Goal: Task Accomplishment & Management: Complete application form

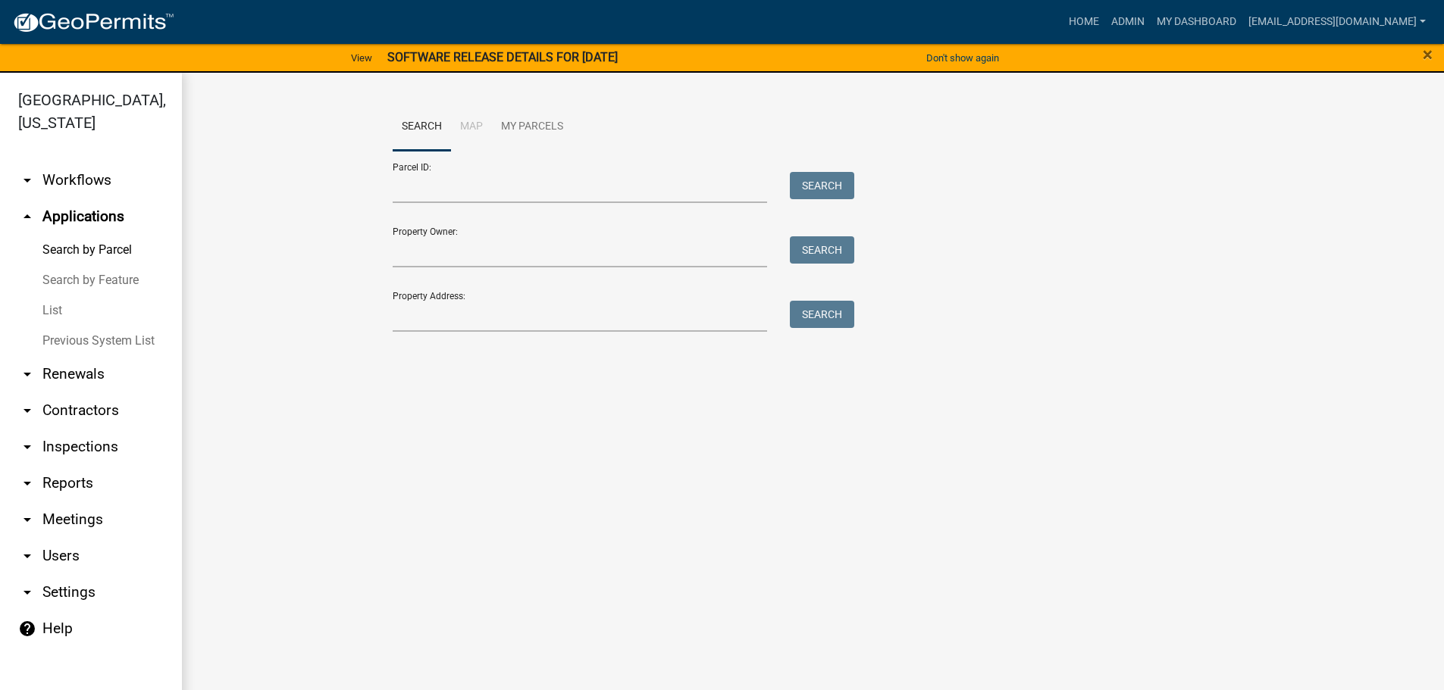
click at [134, 20] on img at bounding box center [93, 22] width 162 height 23
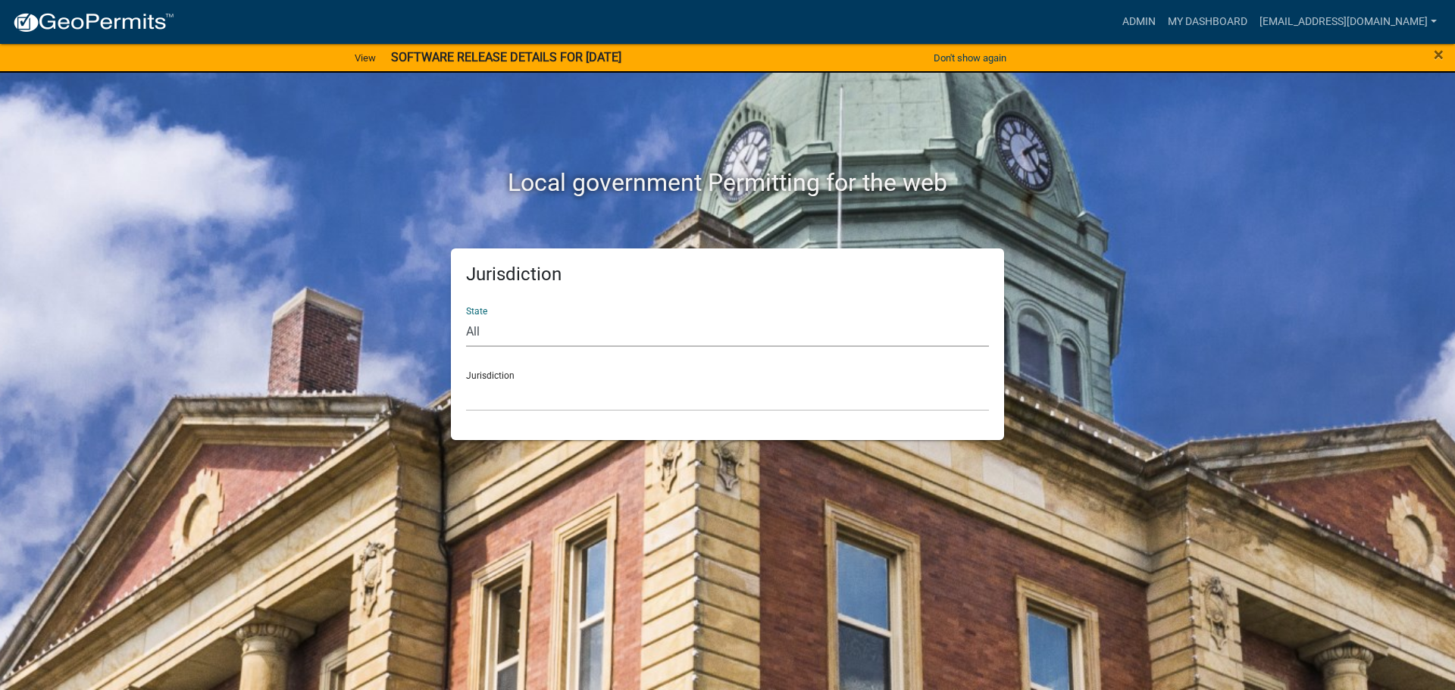
click at [635, 327] on select "All [US_STATE] [US_STATE] [US_STATE] [US_STATE] [US_STATE] [US_STATE] [US_STATE…" at bounding box center [727, 331] width 523 height 31
select select "[US_STATE]"
click at [466, 316] on select "All [US_STATE] [US_STATE] [US_STATE] [US_STATE] [US_STATE] [US_STATE] [US_STATE…" at bounding box center [727, 331] width 523 height 31
click at [721, 394] on select "[GEOGRAPHIC_DATA], [US_STATE] [GEOGRAPHIC_DATA], [US_STATE]" at bounding box center [727, 395] width 523 height 31
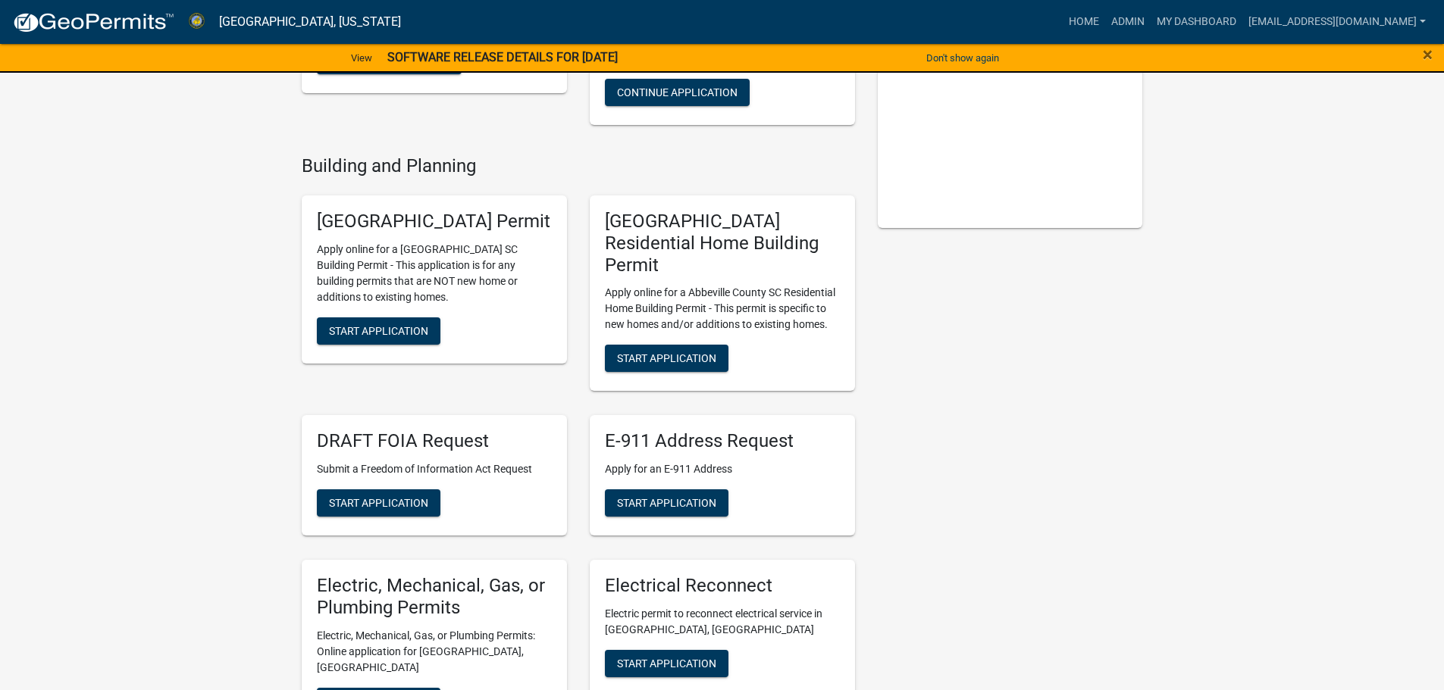
scroll to position [303, 0]
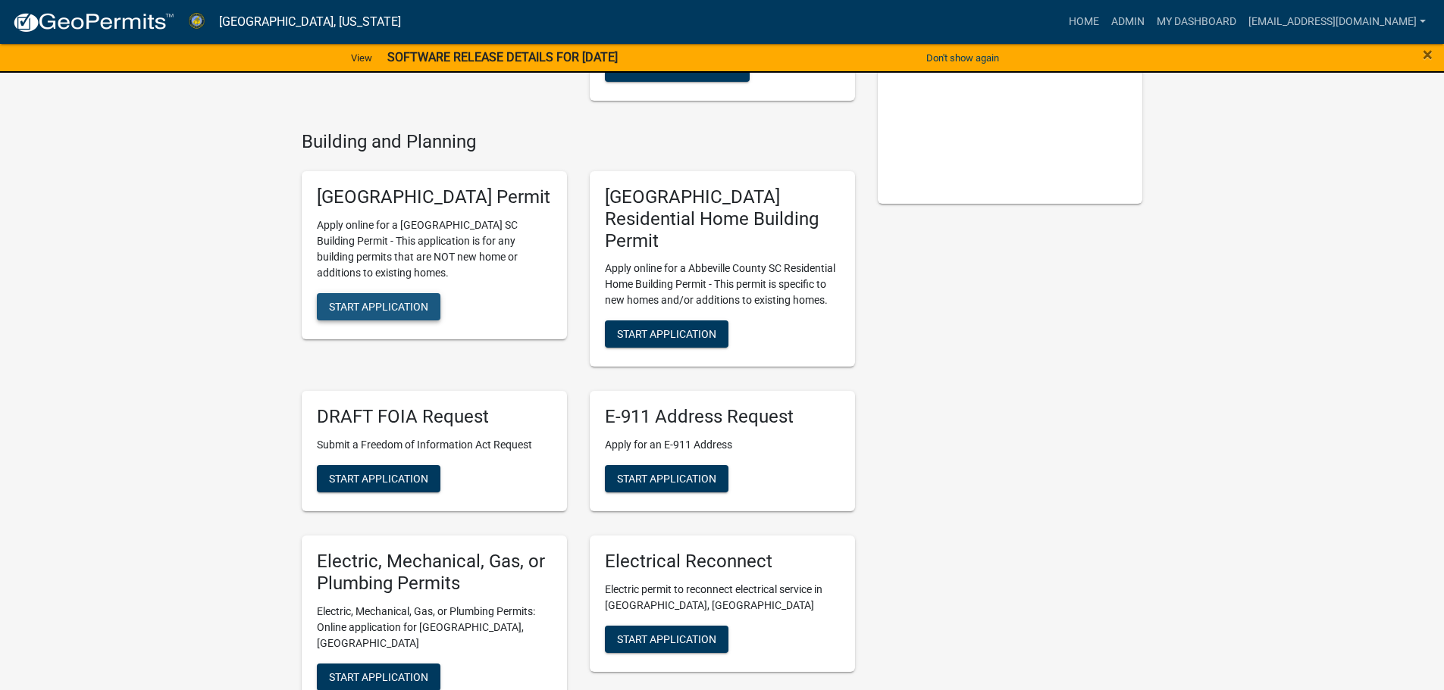
click at [408, 312] on span "Start Application" at bounding box center [378, 306] width 99 height 12
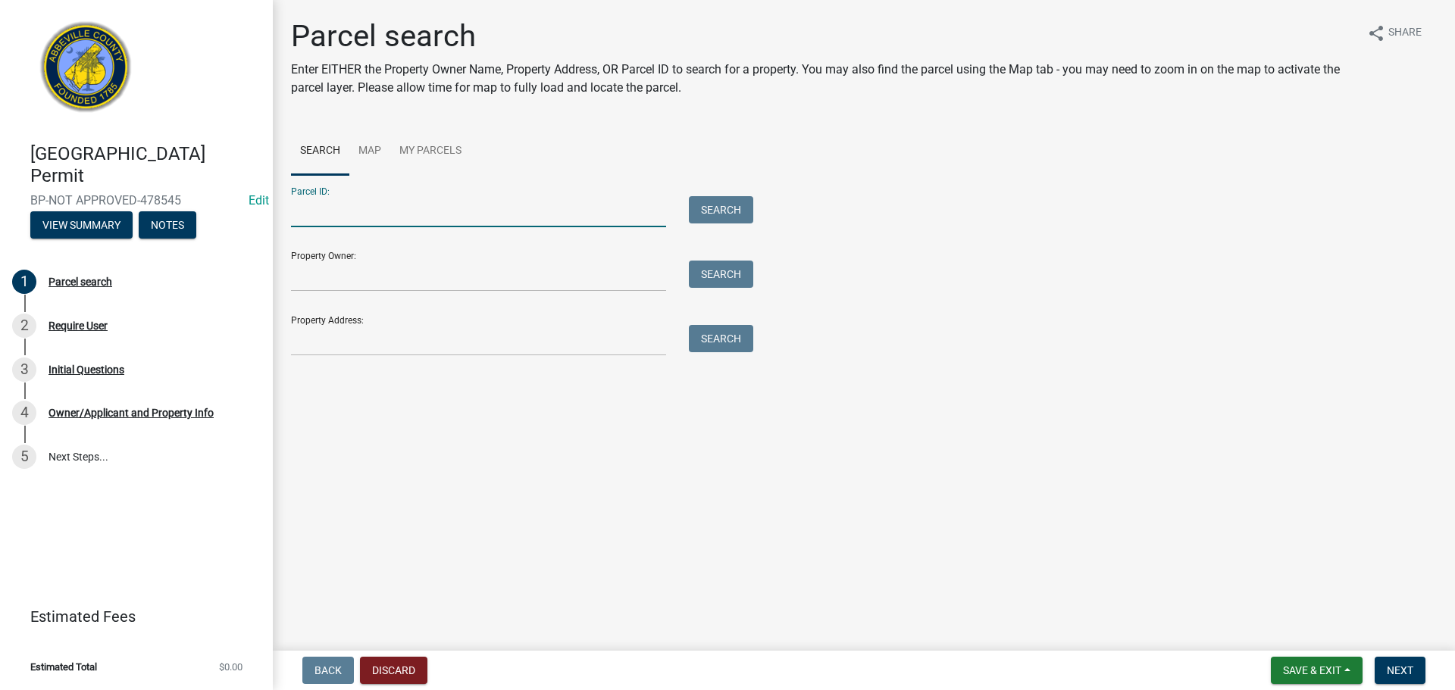
click at [446, 216] on input "Parcel ID:" at bounding box center [478, 211] width 375 height 31
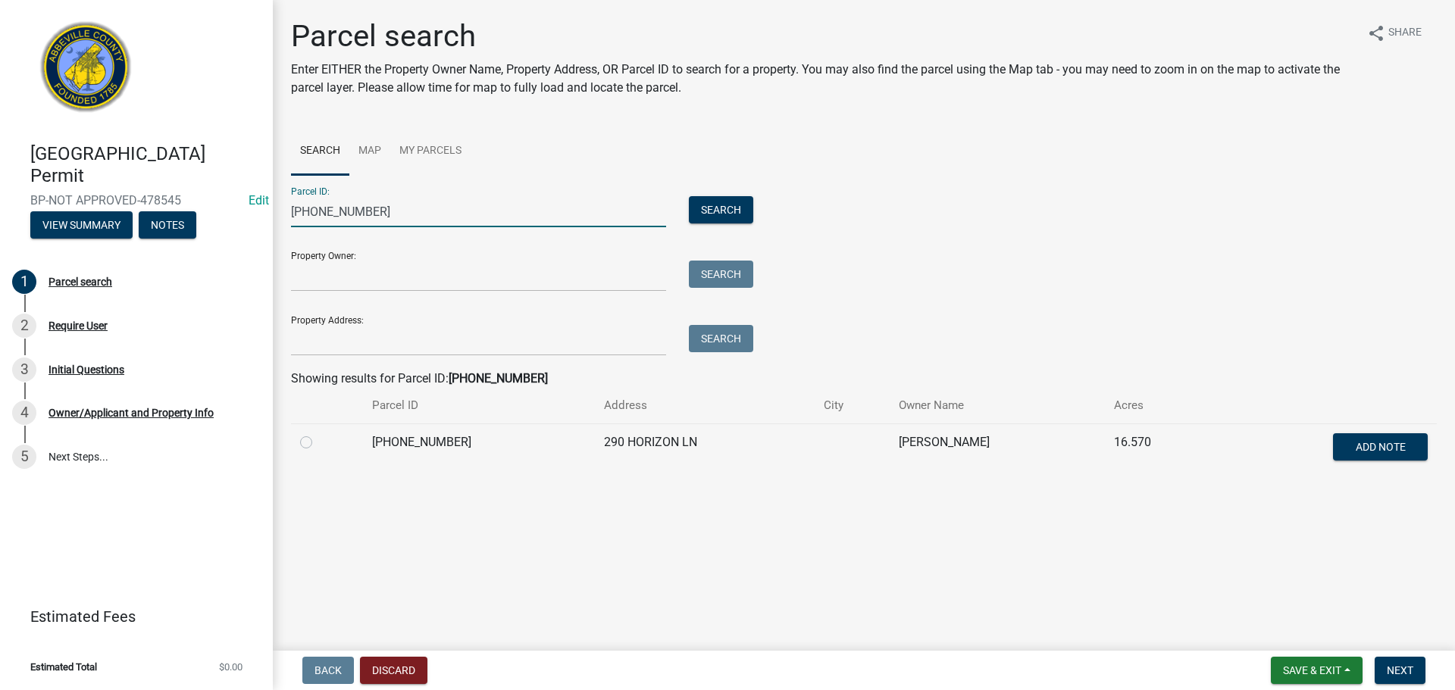
type input "[PHONE_NUMBER]"
click at [318, 433] on label at bounding box center [318, 433] width 0 height 0
click at [318, 443] on input "radio" at bounding box center [323, 438] width 10 height 10
radio input "true"
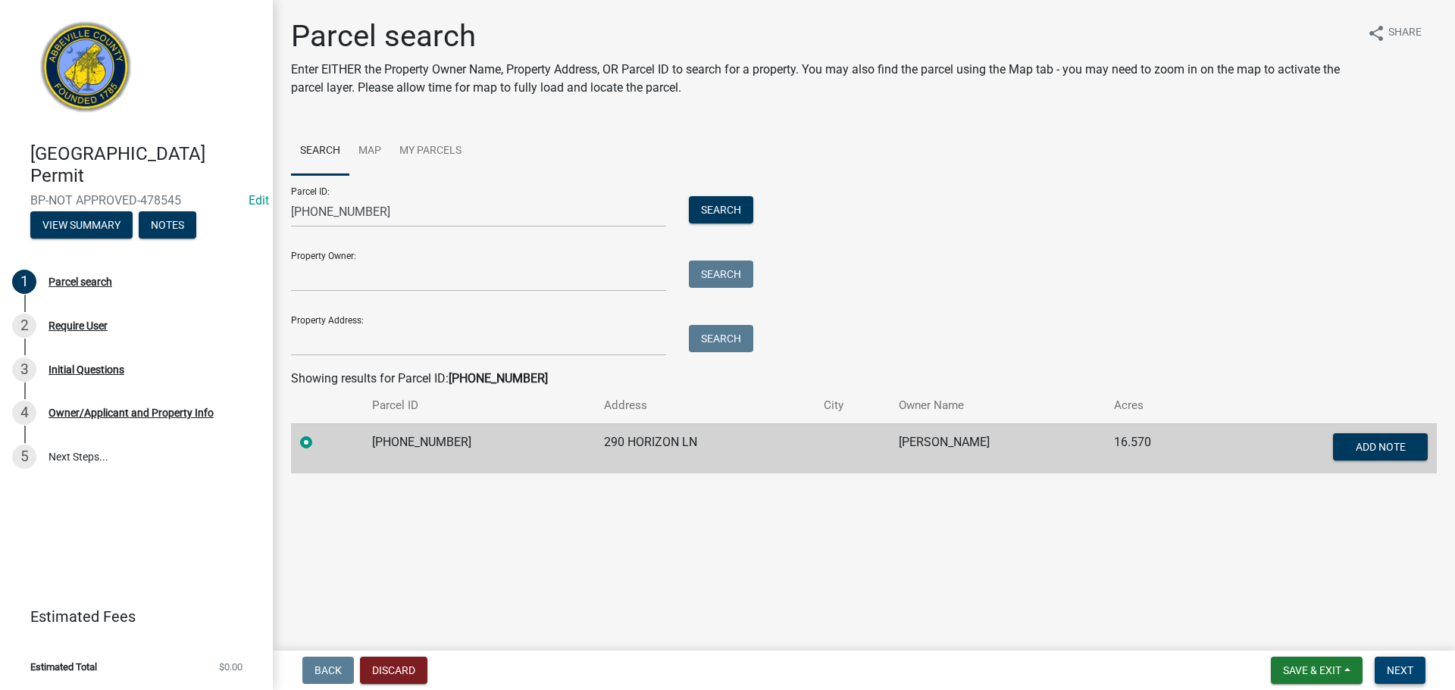
click at [1407, 668] on span "Next" at bounding box center [1400, 671] width 27 height 12
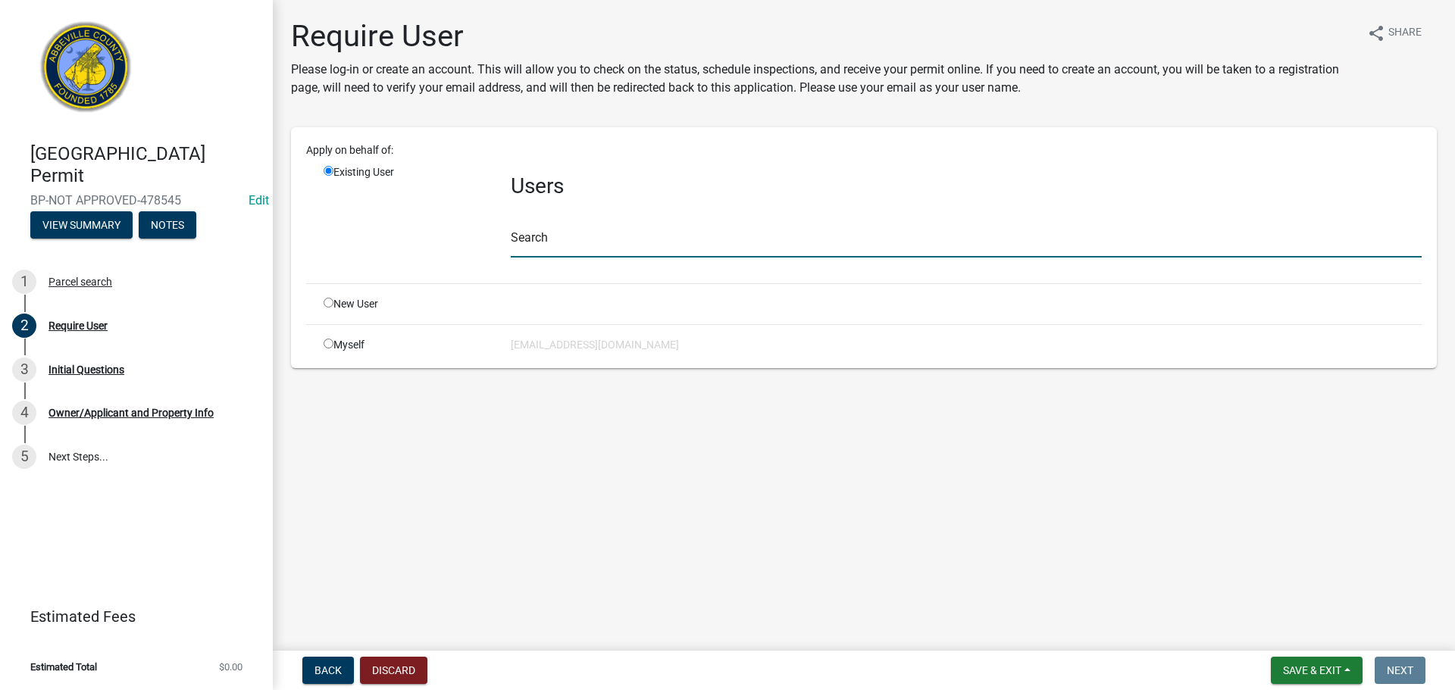
click at [577, 246] on input "text" at bounding box center [966, 242] width 911 height 31
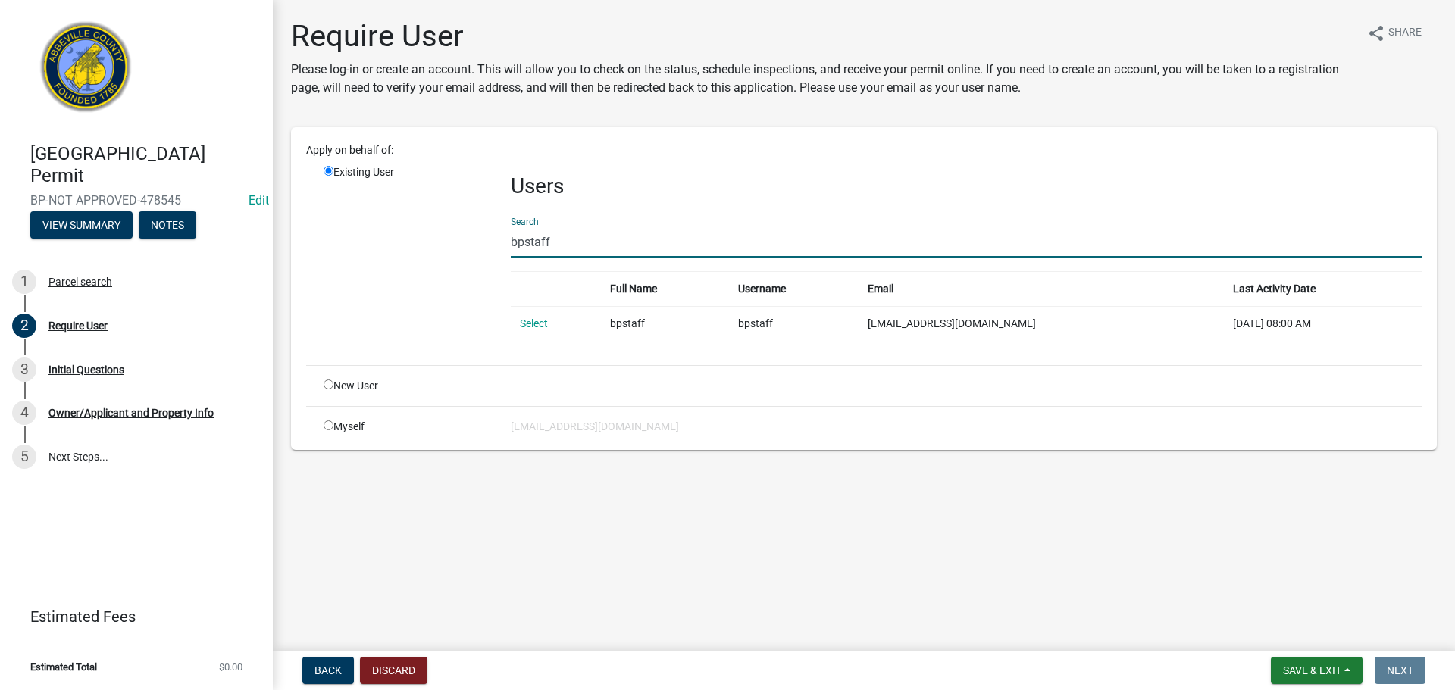
type input "bpstaff"
click at [529, 324] on link "Select" at bounding box center [534, 324] width 28 height 12
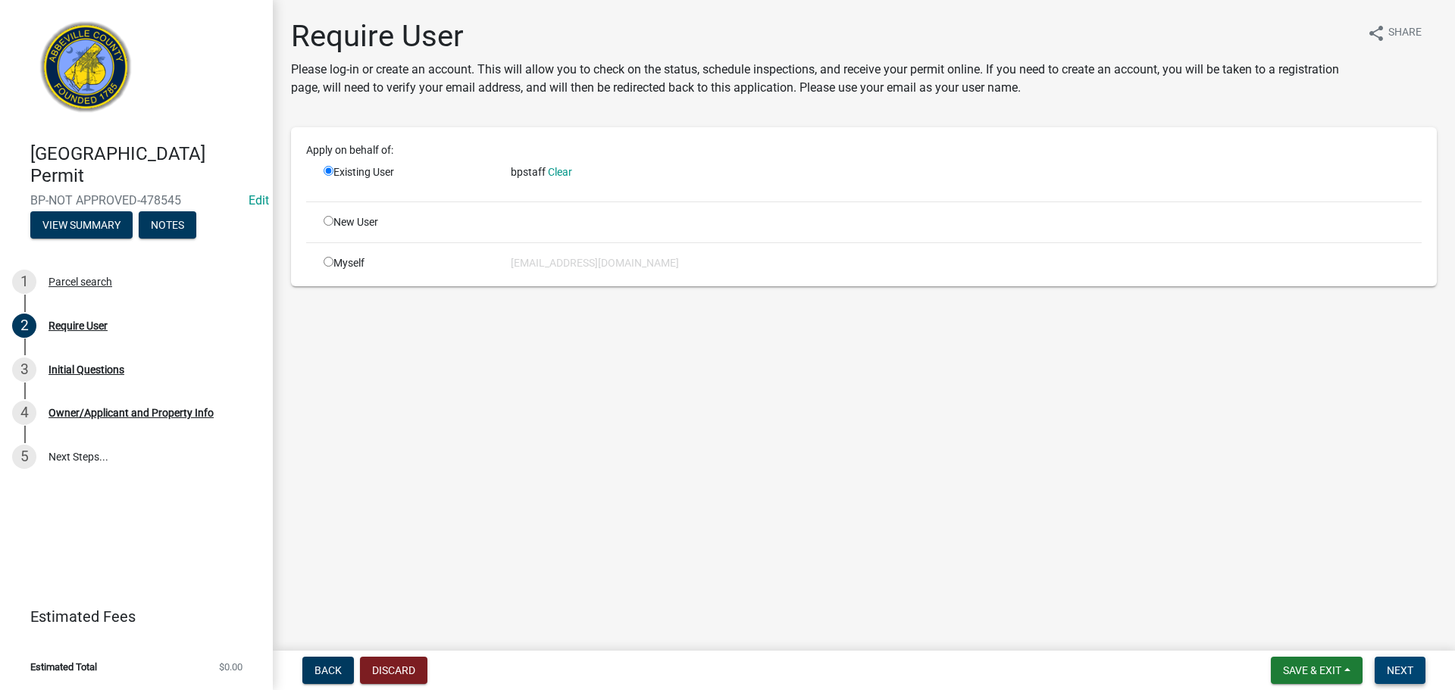
click at [1394, 665] on span "Next" at bounding box center [1400, 671] width 27 height 12
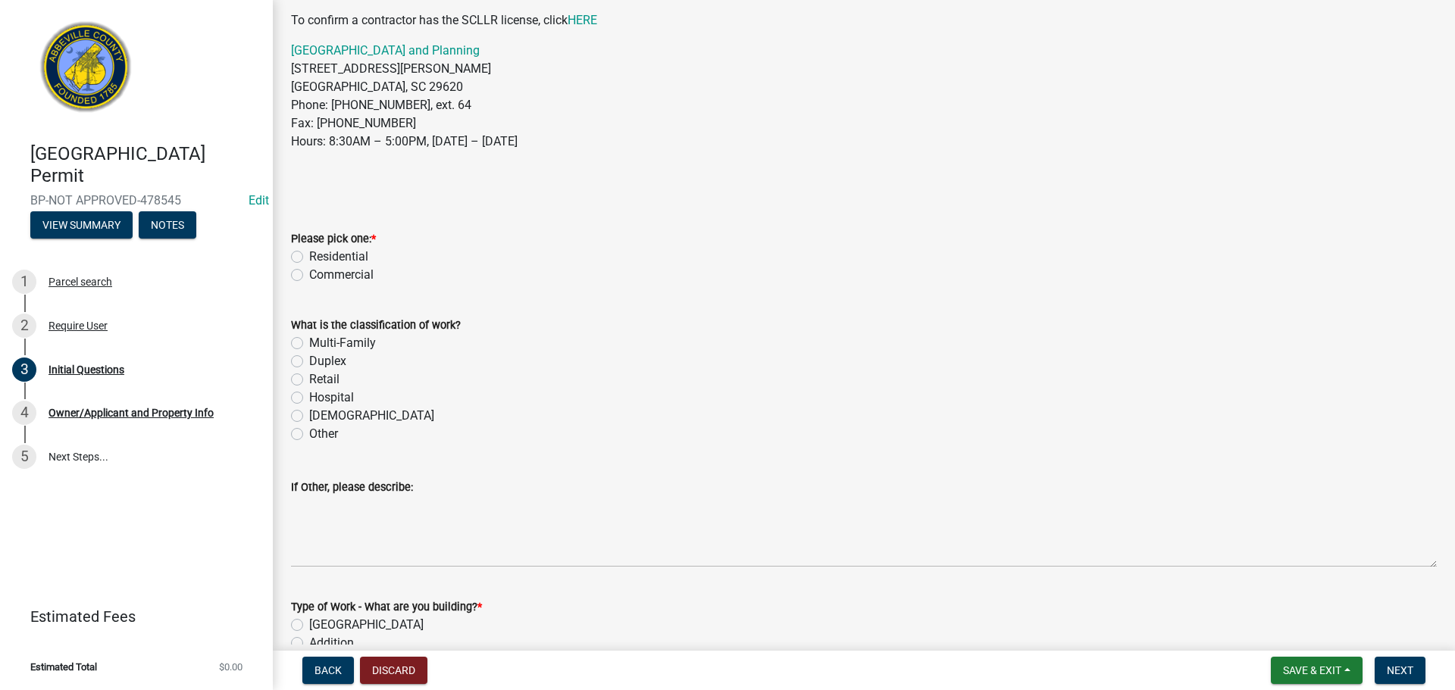
scroll to position [152, 0]
click at [309, 252] on label "Residential" at bounding box center [338, 255] width 59 height 18
click at [309, 252] on input "Residential" at bounding box center [314, 251] width 10 height 10
radio input "true"
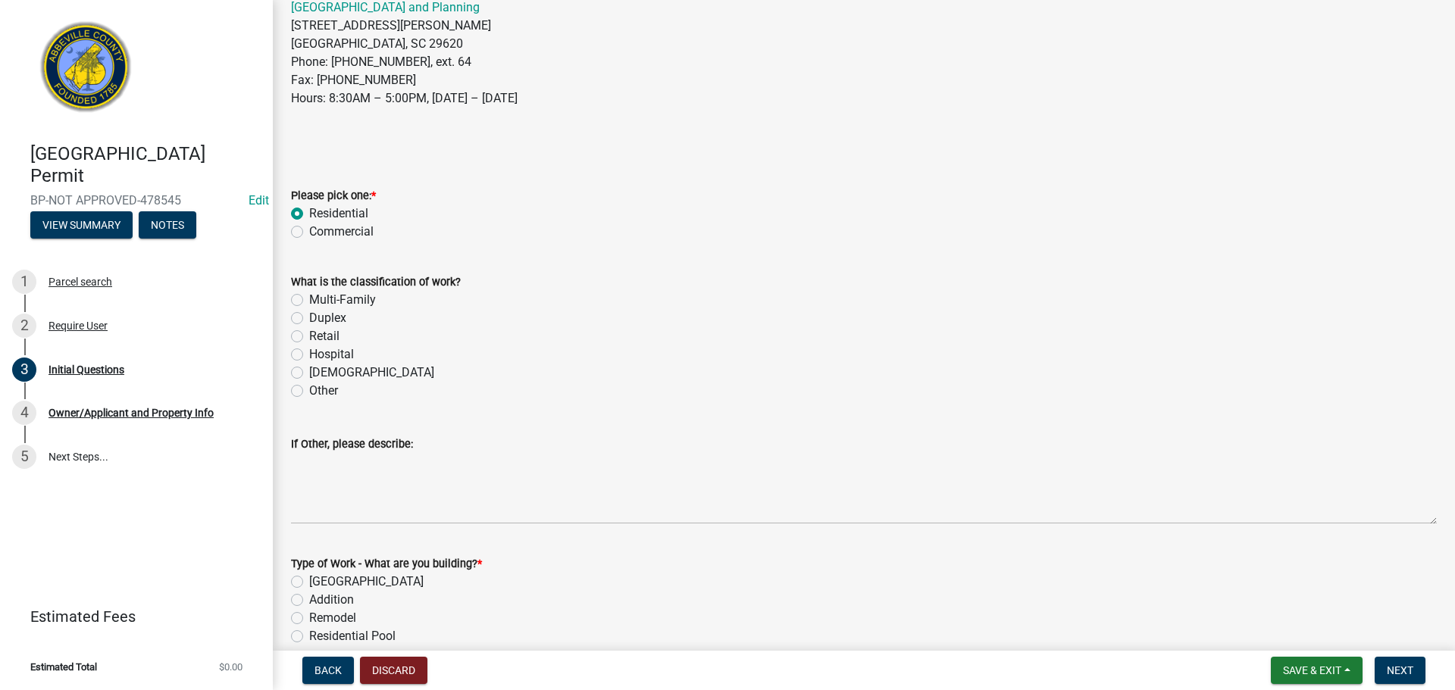
scroll to position [227, 0]
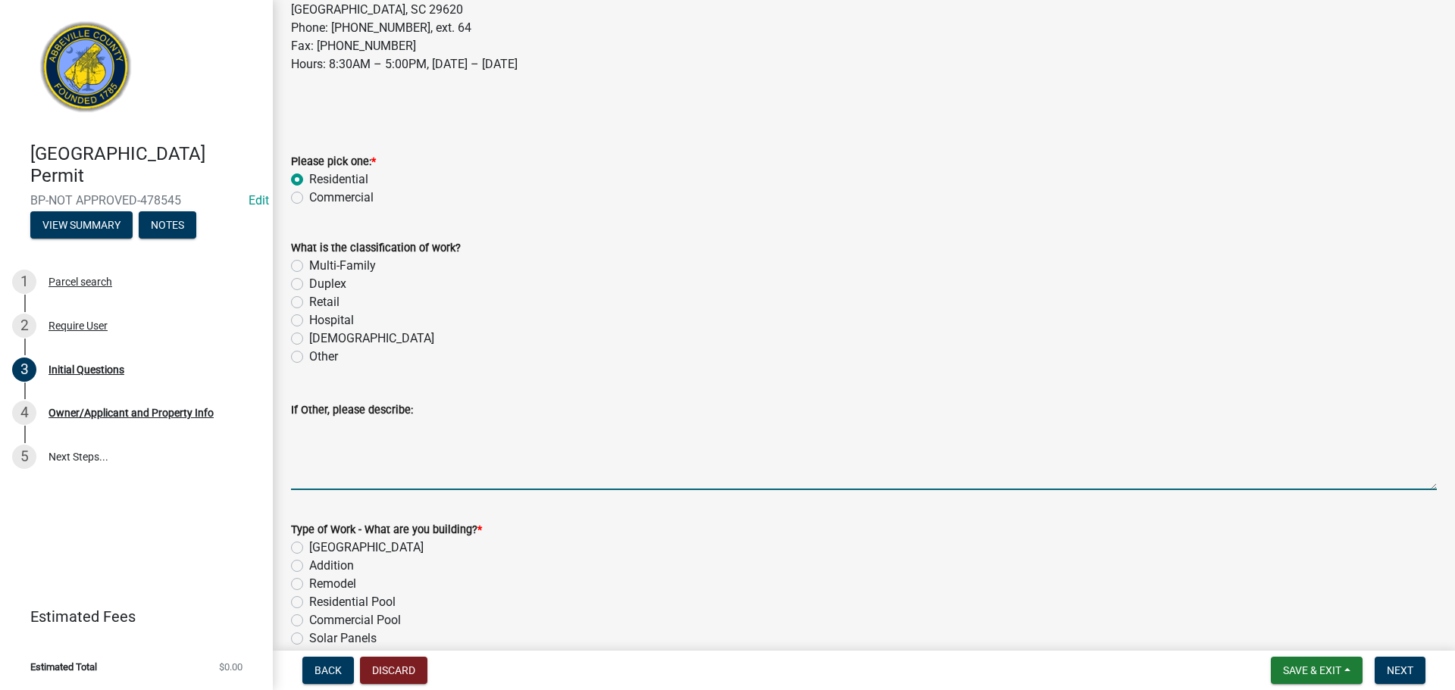
click at [372, 430] on textarea "If Other, please describe:" at bounding box center [864, 454] width 1146 height 71
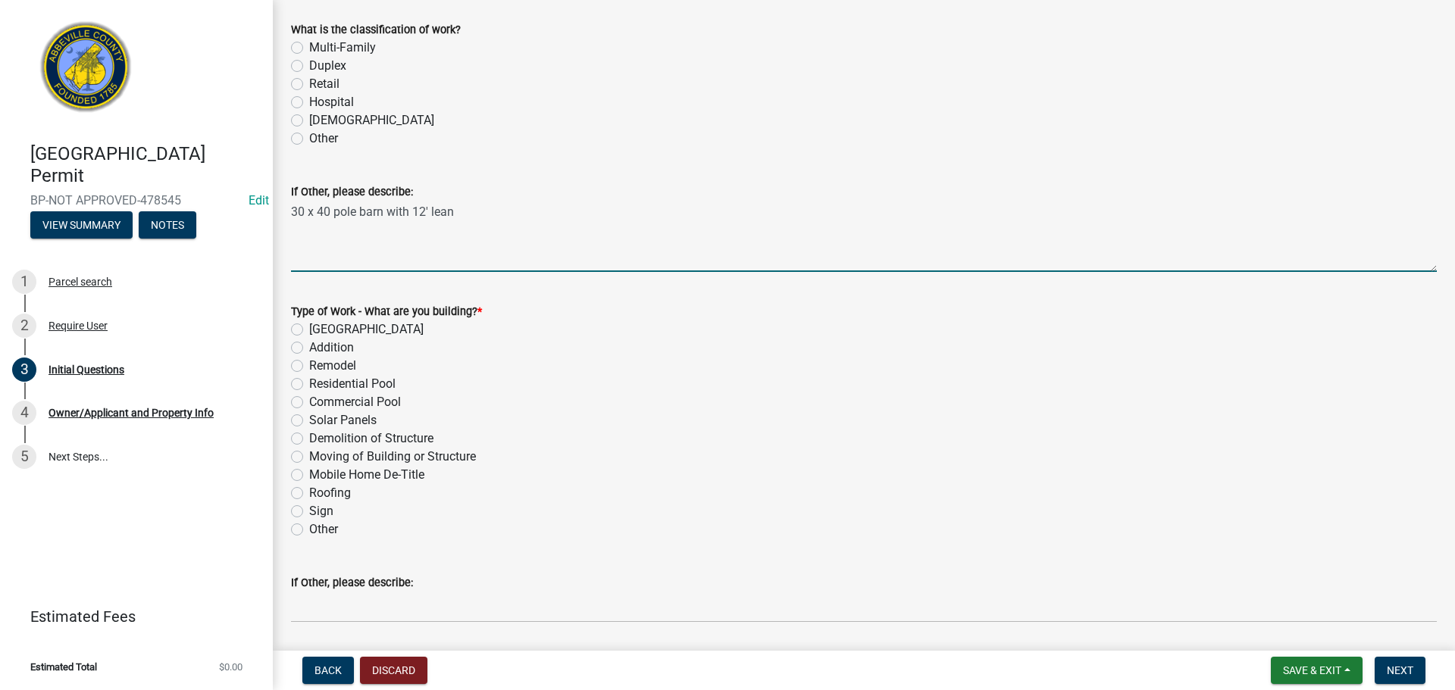
scroll to position [455, 0]
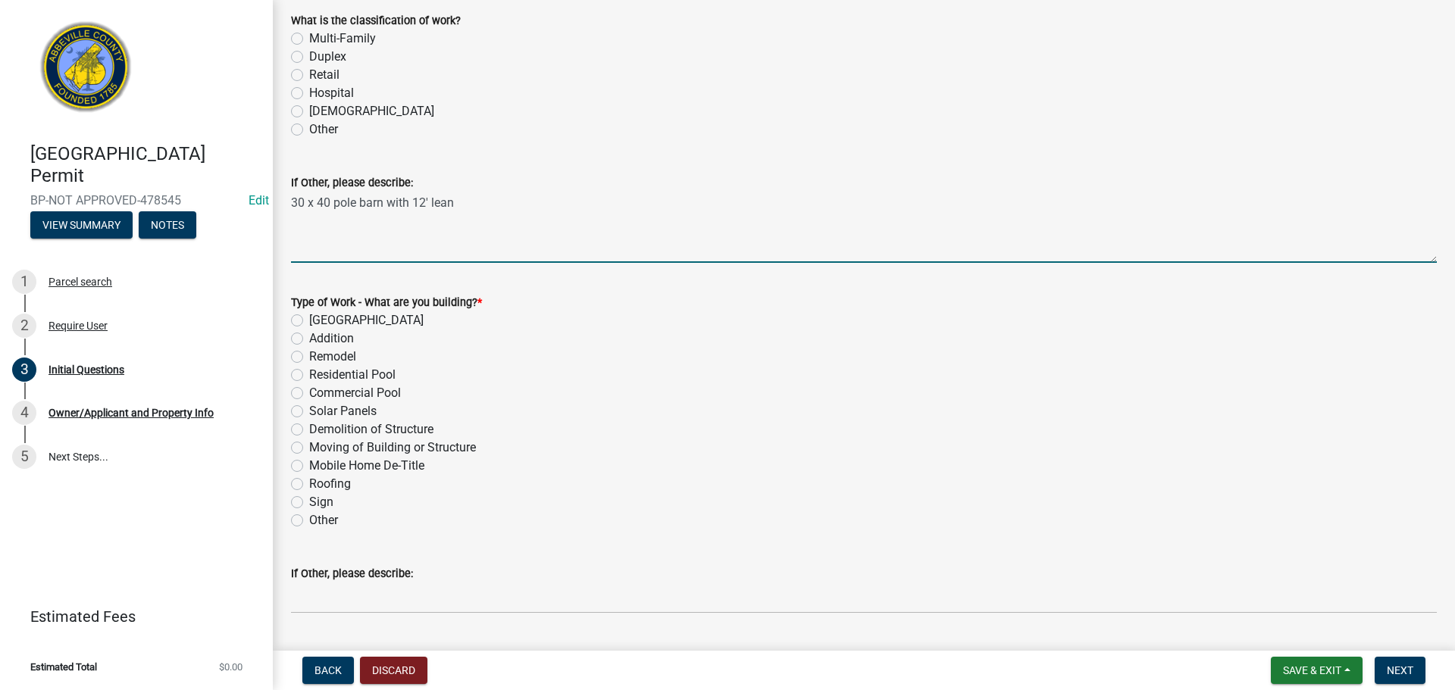
type textarea "30 x 40 pole barn with 12' lean"
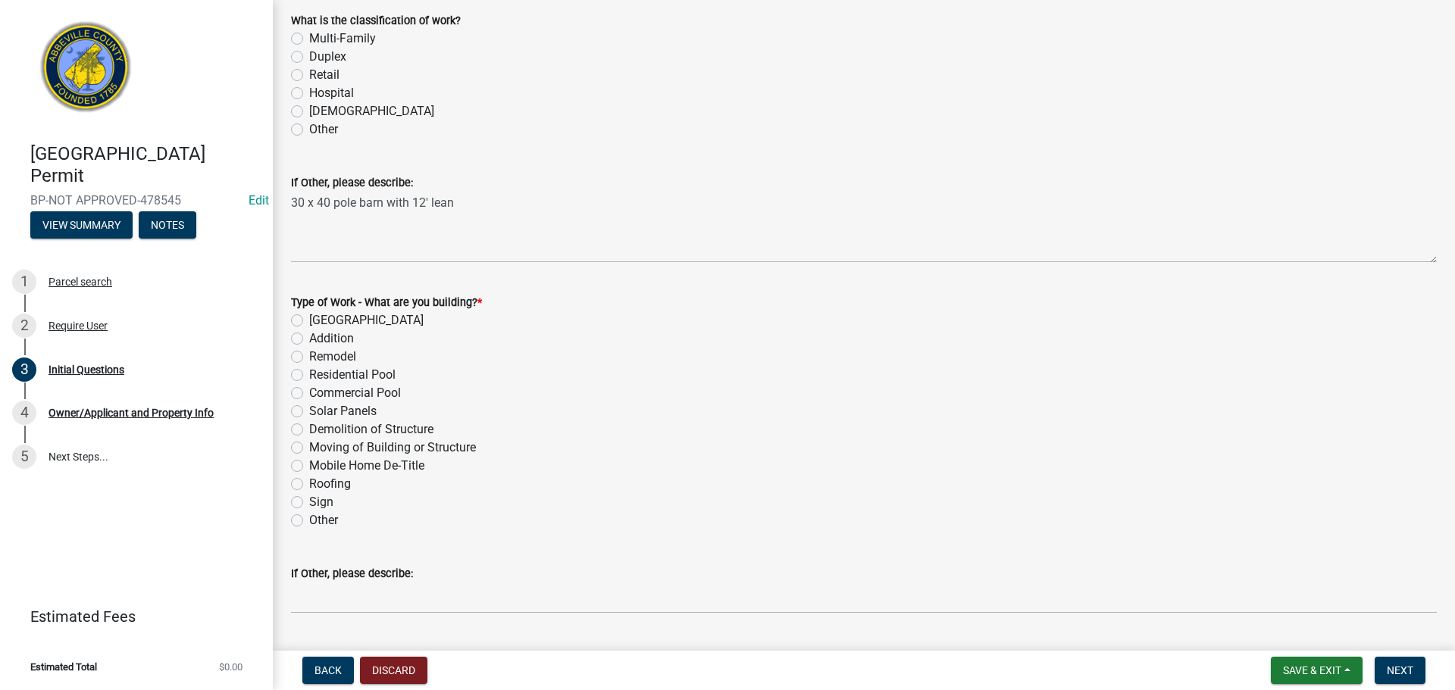
click at [309, 319] on label "[GEOGRAPHIC_DATA]" at bounding box center [366, 320] width 114 height 18
click at [309, 319] on input "[GEOGRAPHIC_DATA]" at bounding box center [314, 316] width 10 height 10
radio input "true"
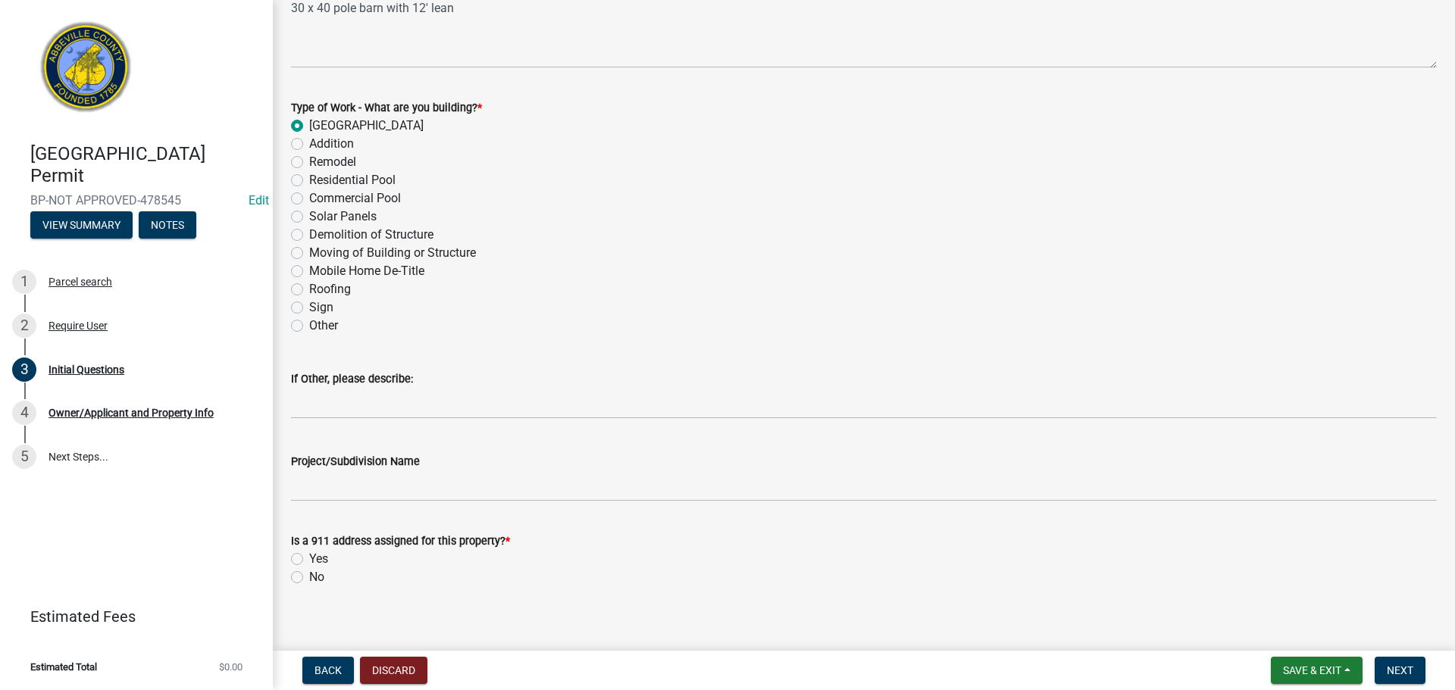
scroll to position [664, 0]
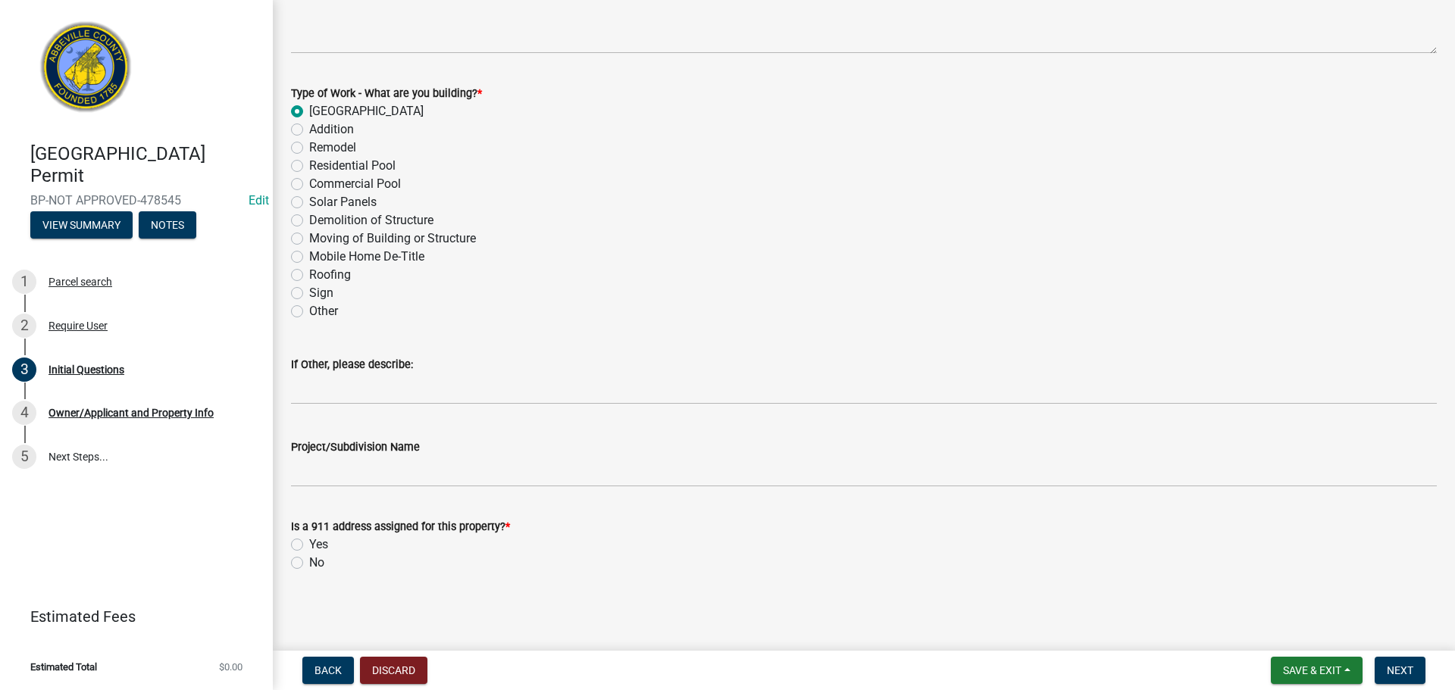
click at [309, 544] on label "Yes" at bounding box center [318, 545] width 19 height 18
click at [309, 544] on input "Yes" at bounding box center [314, 541] width 10 height 10
radio input "true"
click at [1398, 672] on span "Next" at bounding box center [1400, 671] width 27 height 12
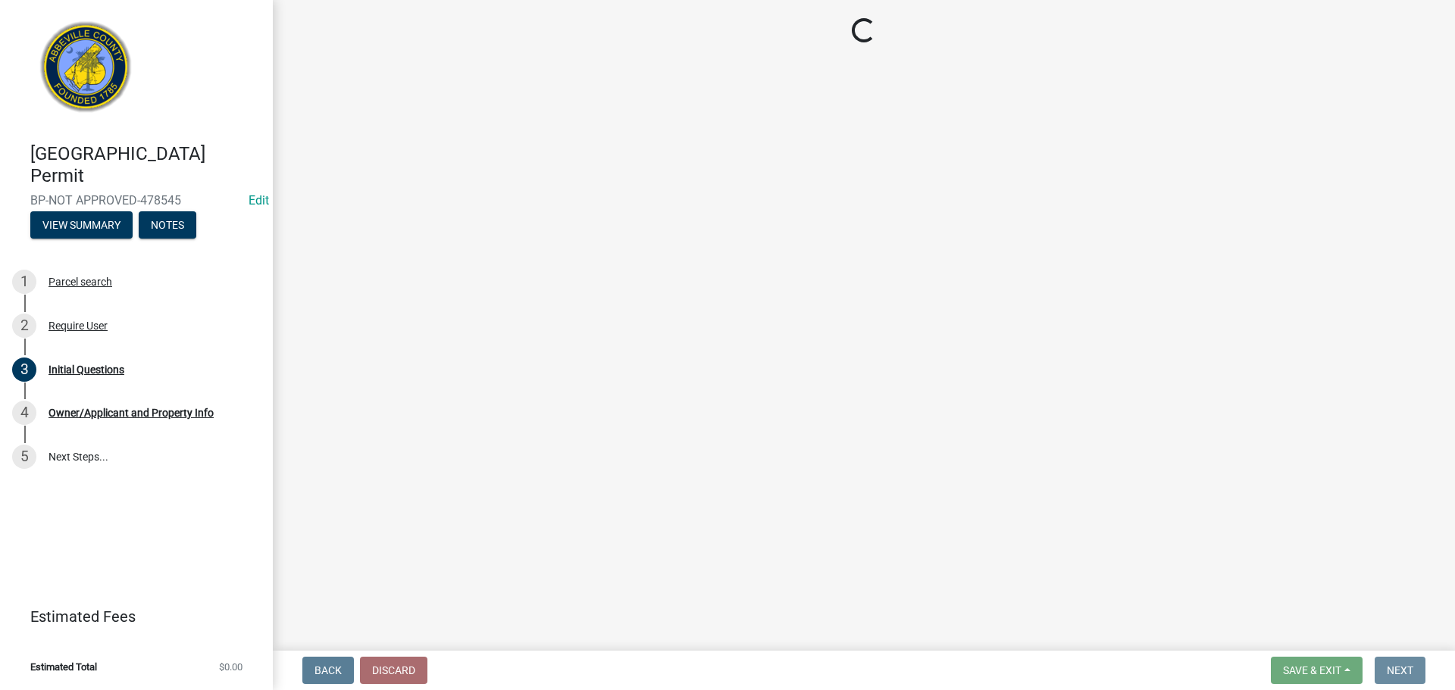
scroll to position [0, 0]
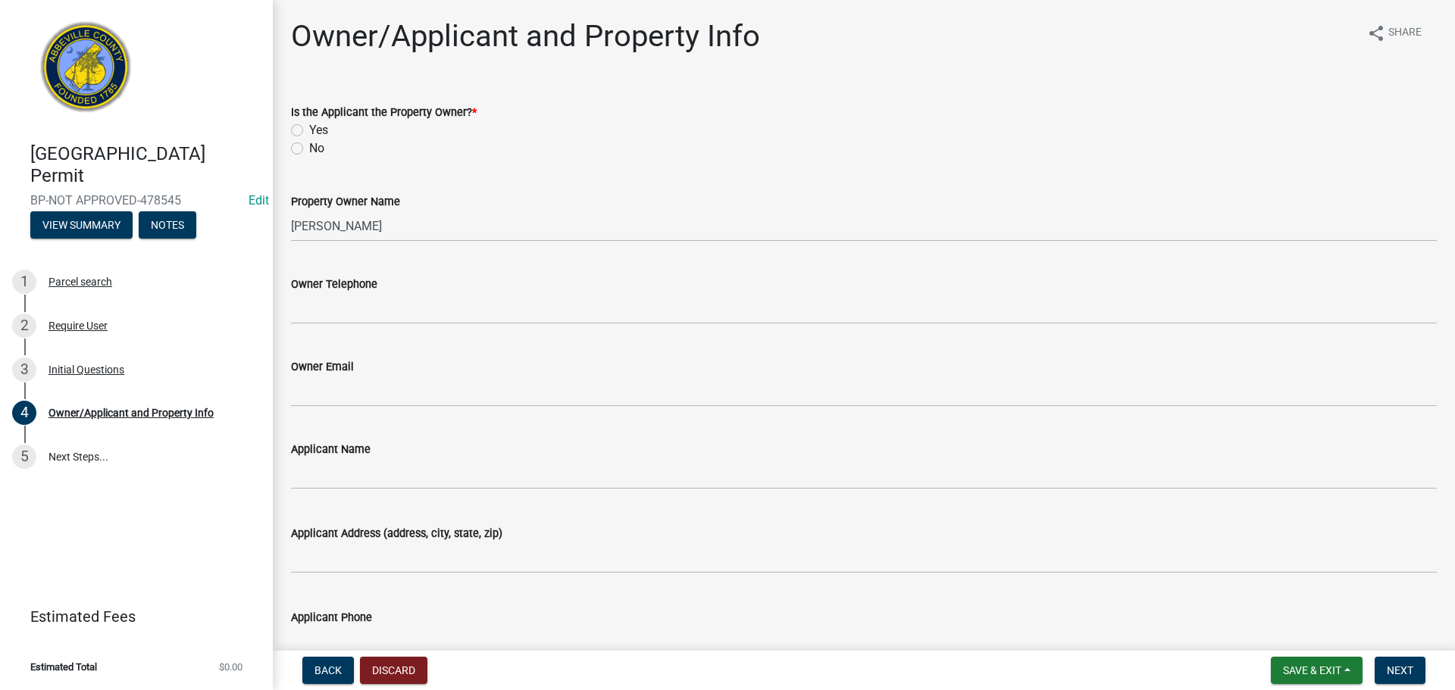
click at [309, 125] on label "Yes" at bounding box center [318, 130] width 19 height 18
click at [309, 125] on input "Yes" at bounding box center [314, 126] width 10 height 10
radio input "true"
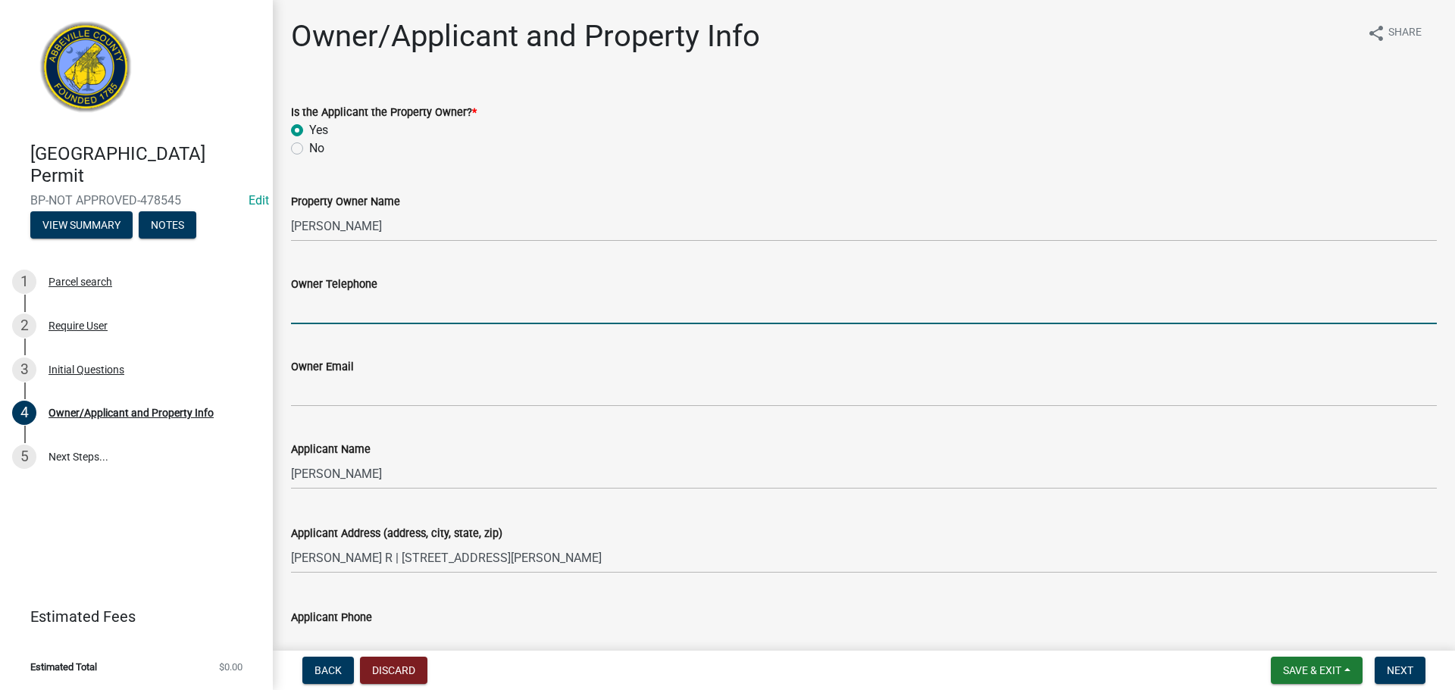
click at [384, 304] on input "Owner Telephone" at bounding box center [864, 308] width 1146 height 31
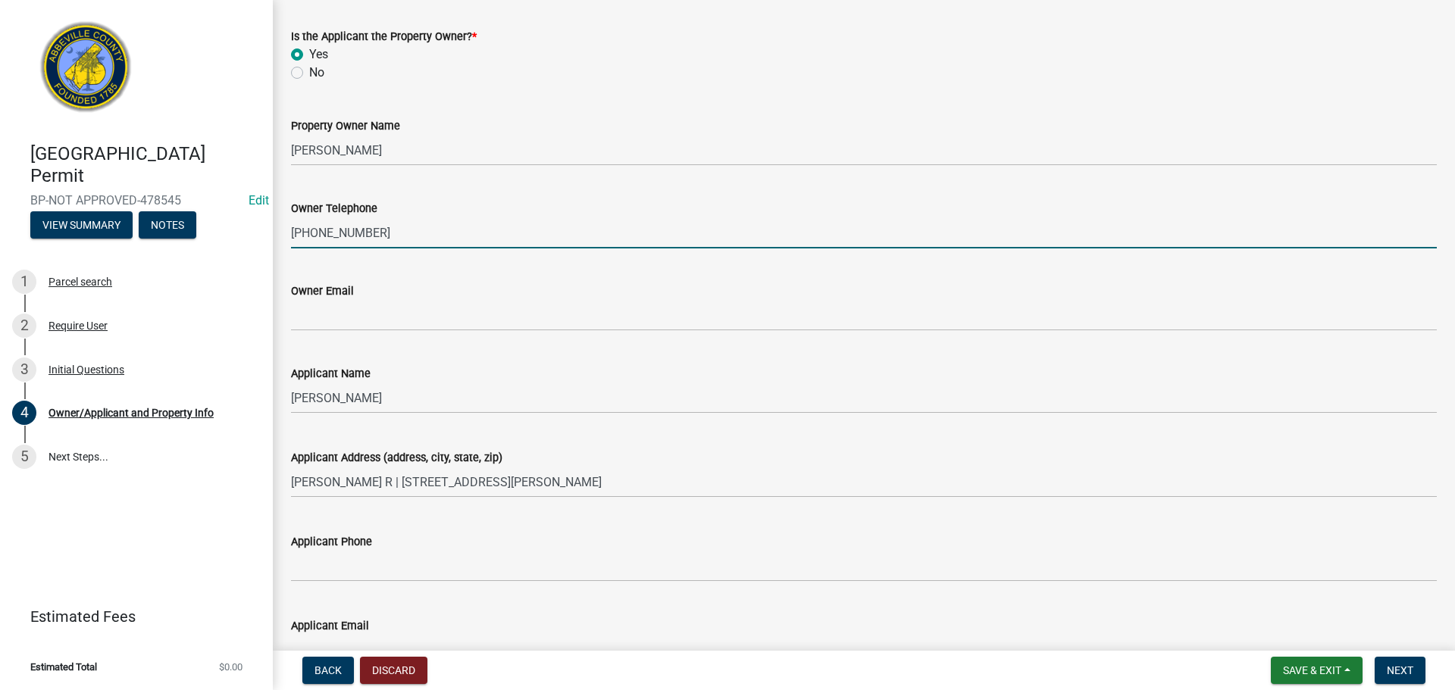
type input "[PHONE_NUMBER]"
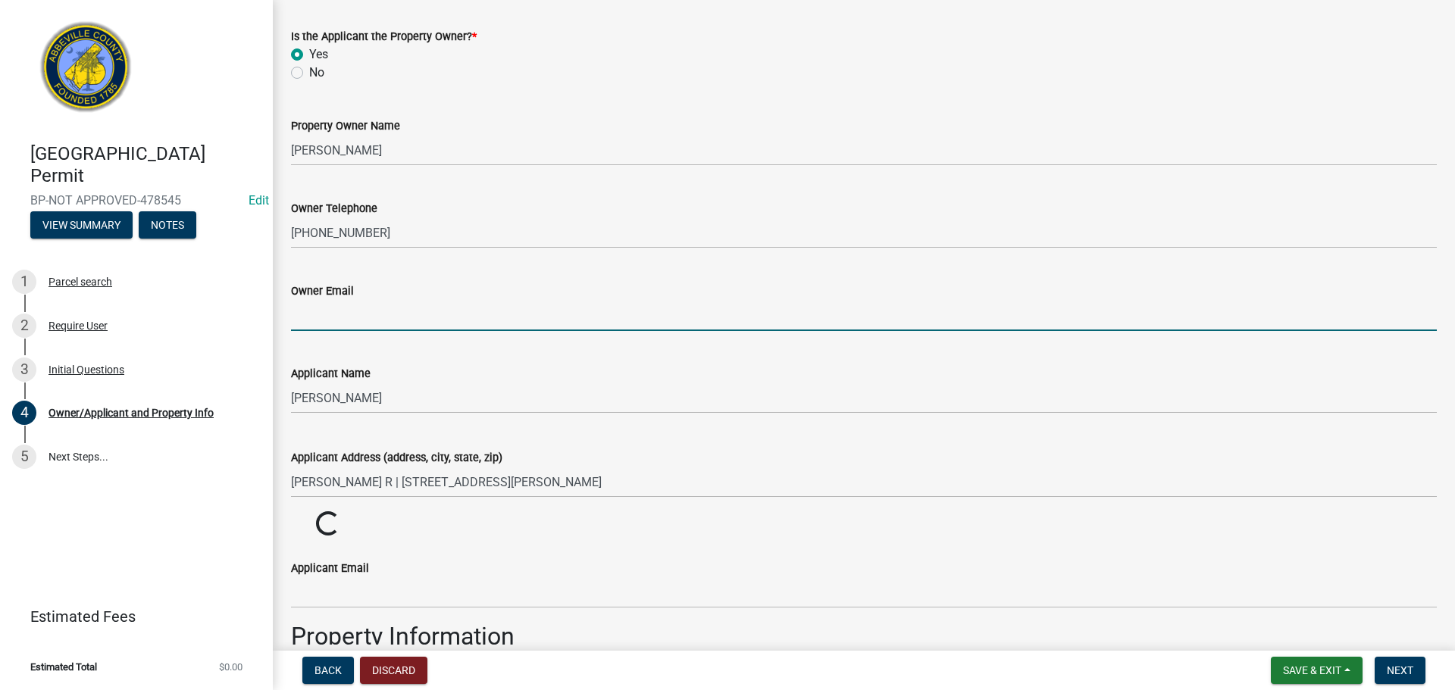
click at [367, 322] on input "Owner Email" at bounding box center [864, 315] width 1146 height 31
type input "h"
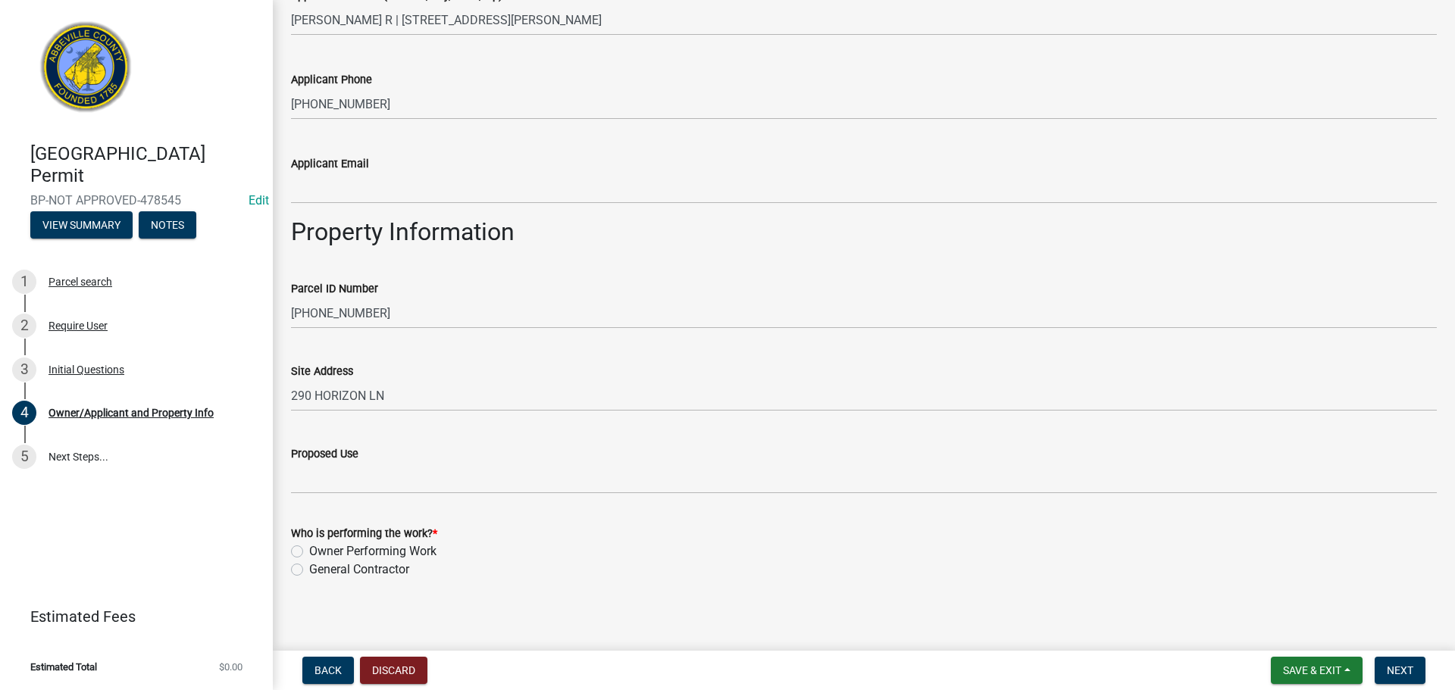
scroll to position [545, 0]
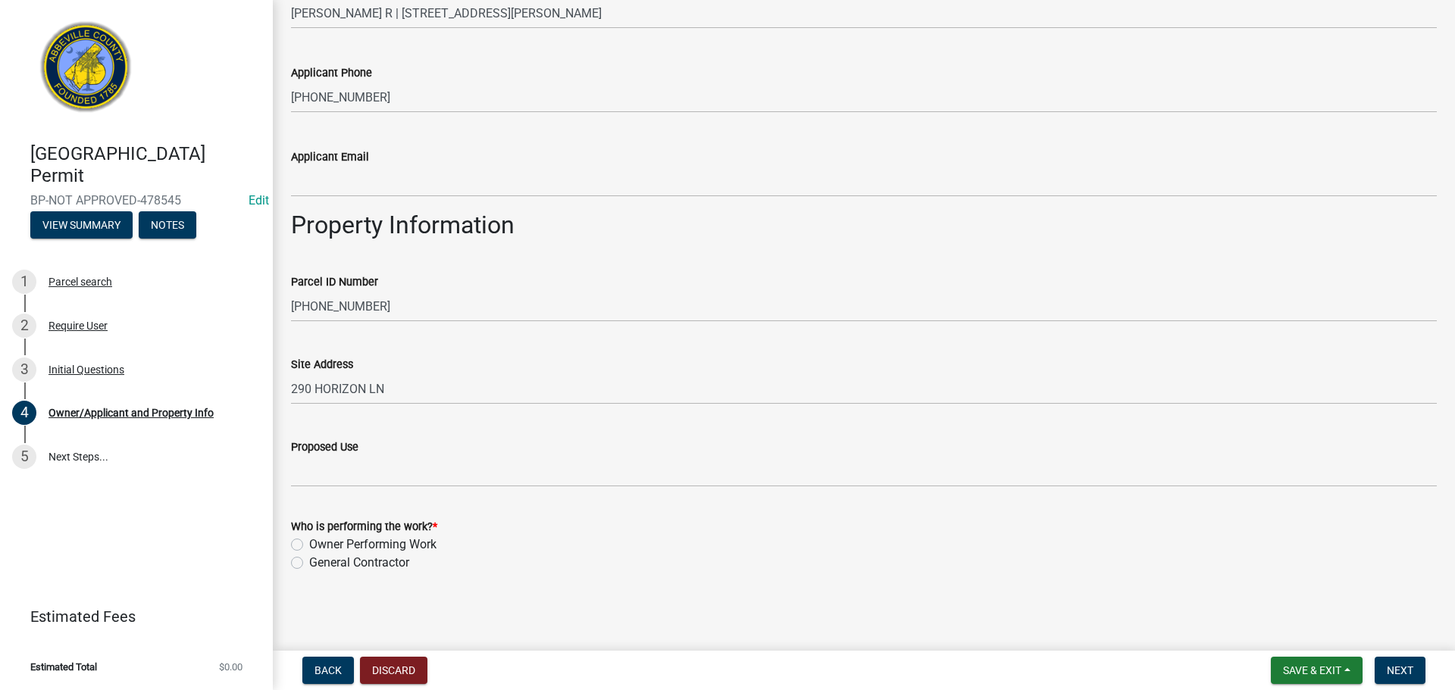
type input "[EMAIL_ADDRESS][DOMAIN_NAME]"
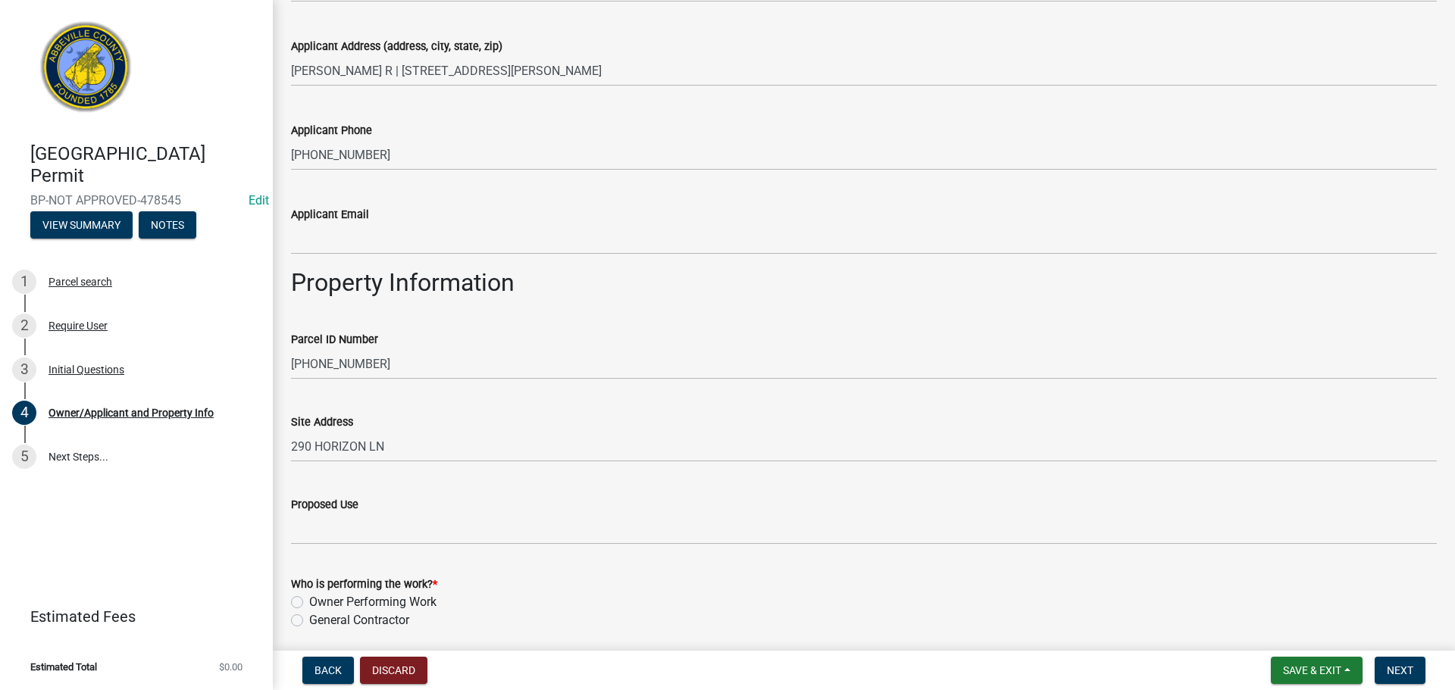
click at [309, 593] on label "Owner Performing Work" at bounding box center [372, 602] width 127 height 18
click at [309, 593] on input "Owner Performing Work" at bounding box center [314, 598] width 10 height 10
radio input "true"
click at [1411, 670] on span "Next" at bounding box center [1400, 671] width 27 height 12
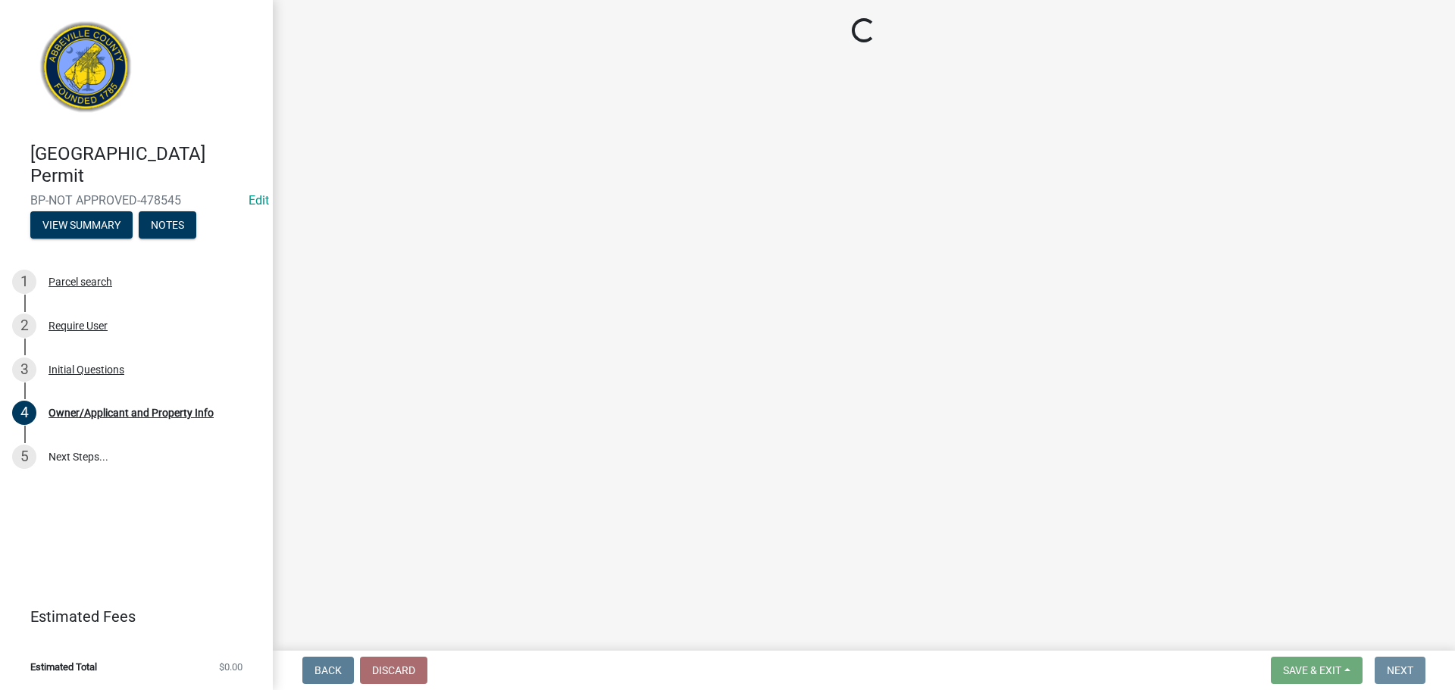
scroll to position [0, 0]
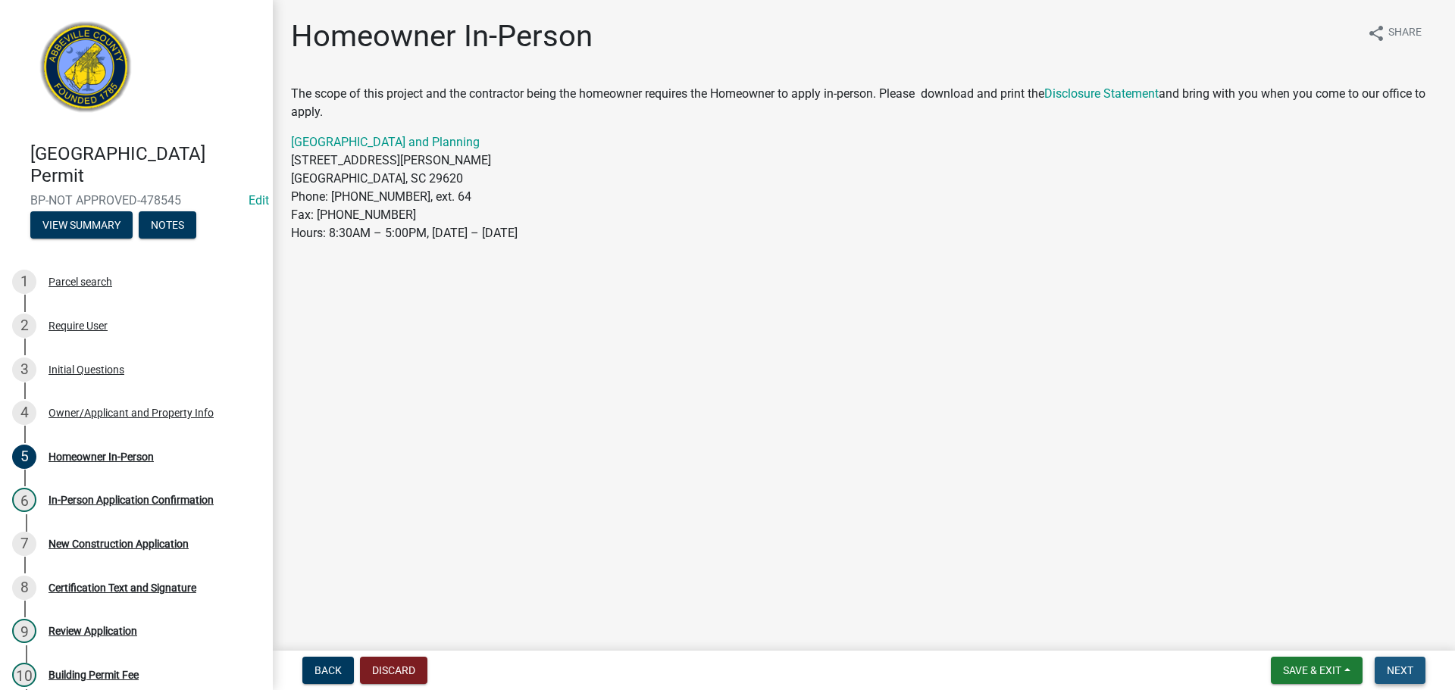
click at [1400, 662] on button "Next" at bounding box center [1400, 670] width 51 height 27
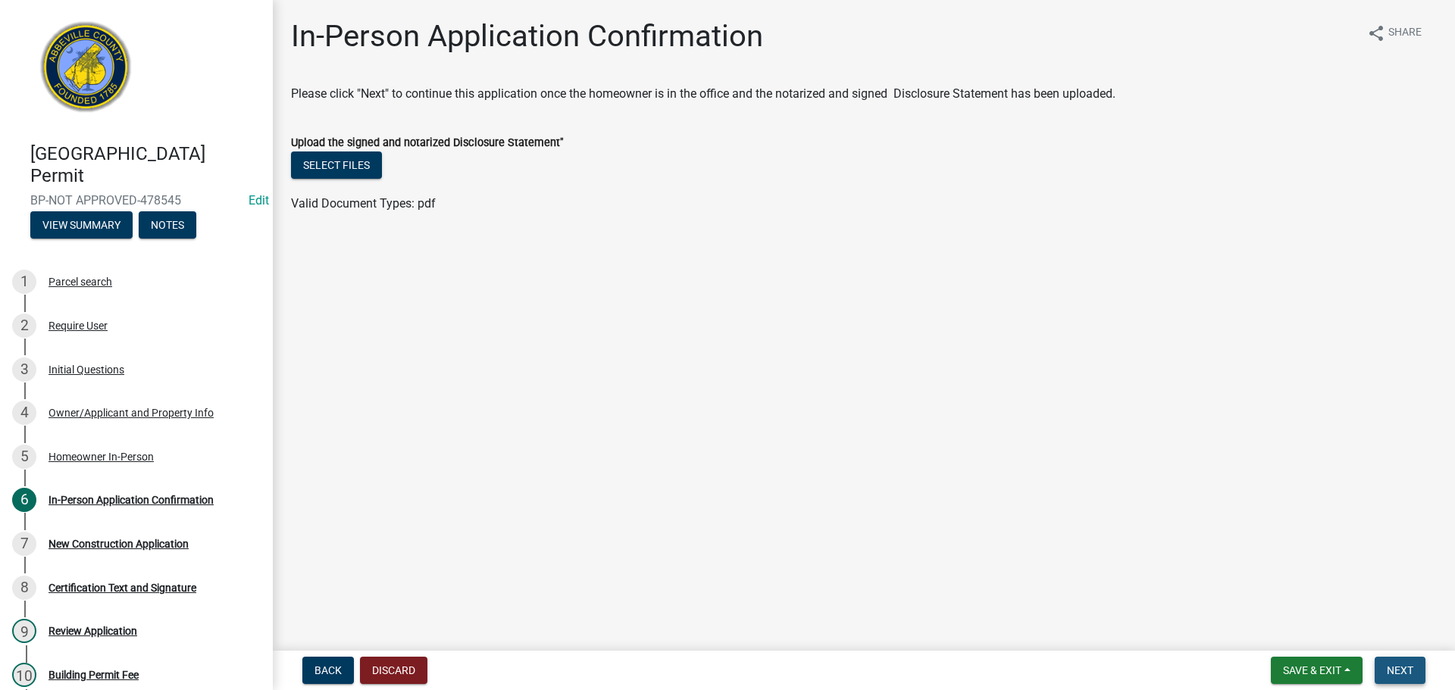
click at [1387, 662] on button "Next" at bounding box center [1400, 670] width 51 height 27
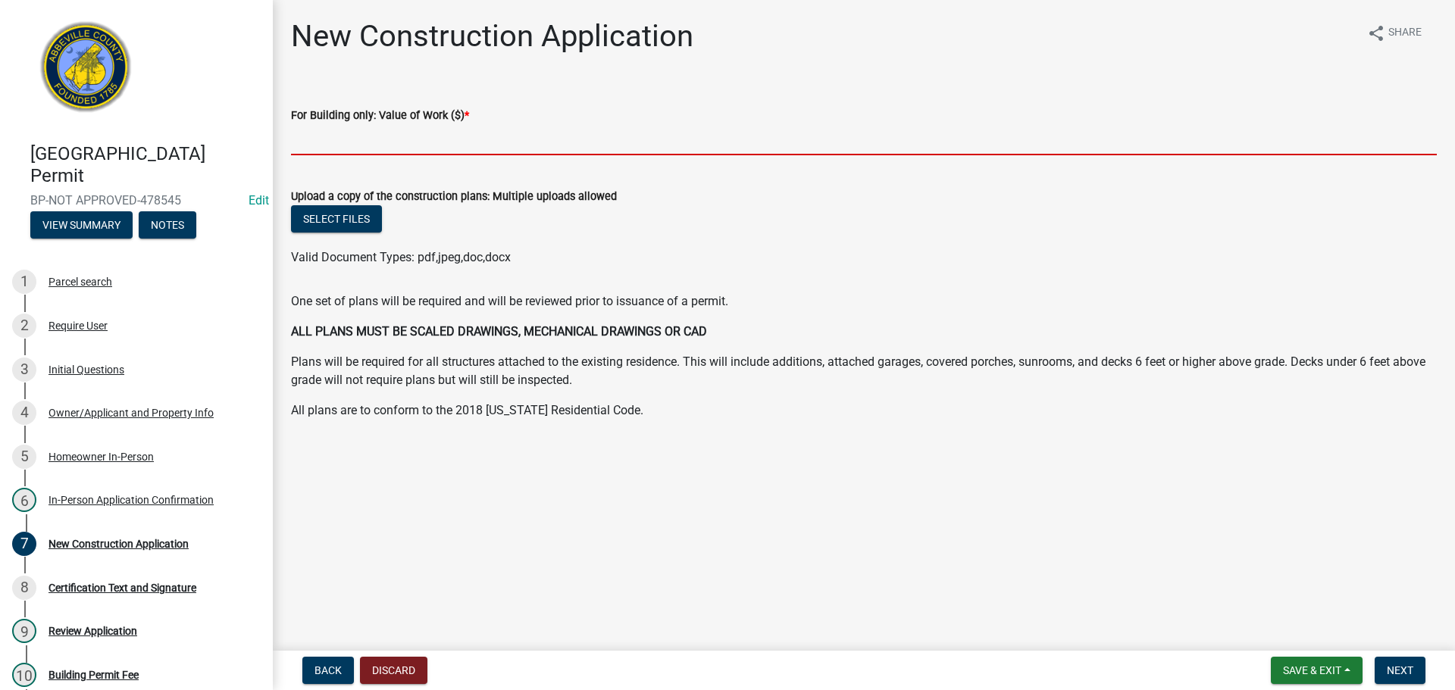
click at [418, 136] on input "text" at bounding box center [864, 139] width 1146 height 31
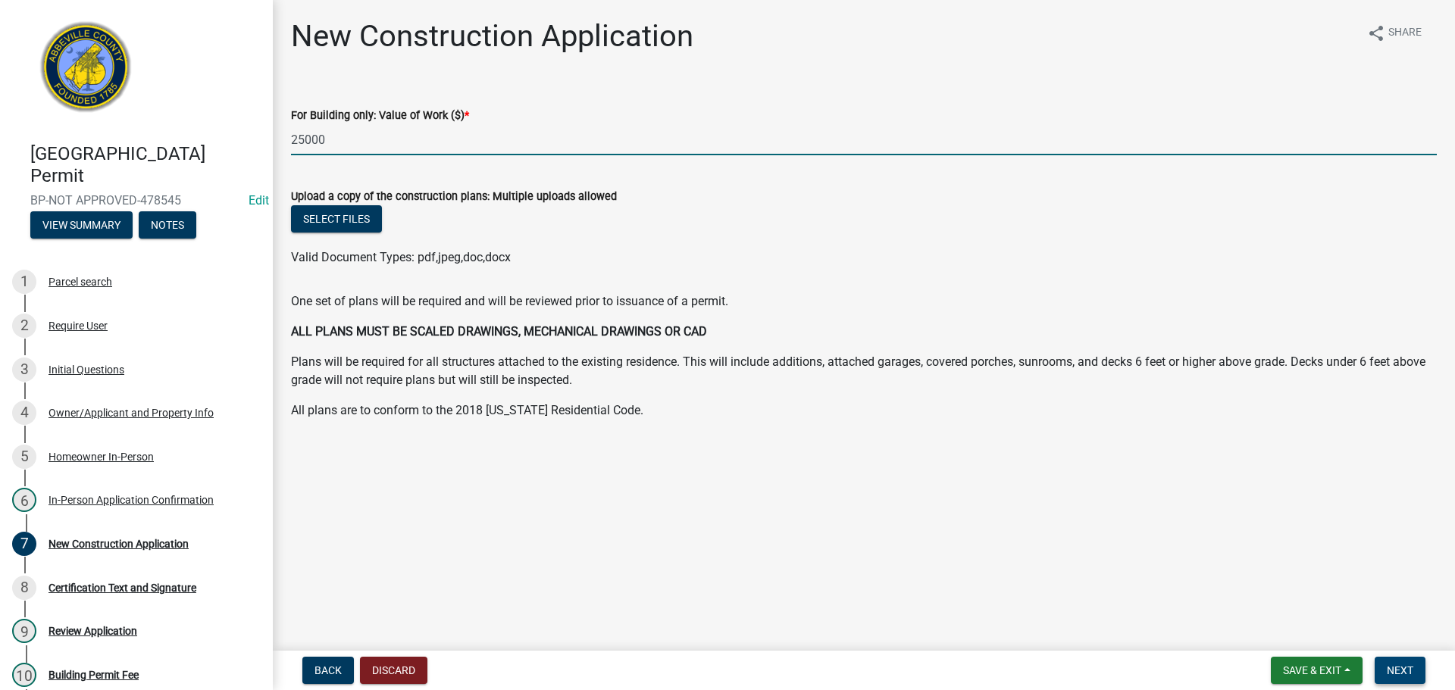
type input "25000"
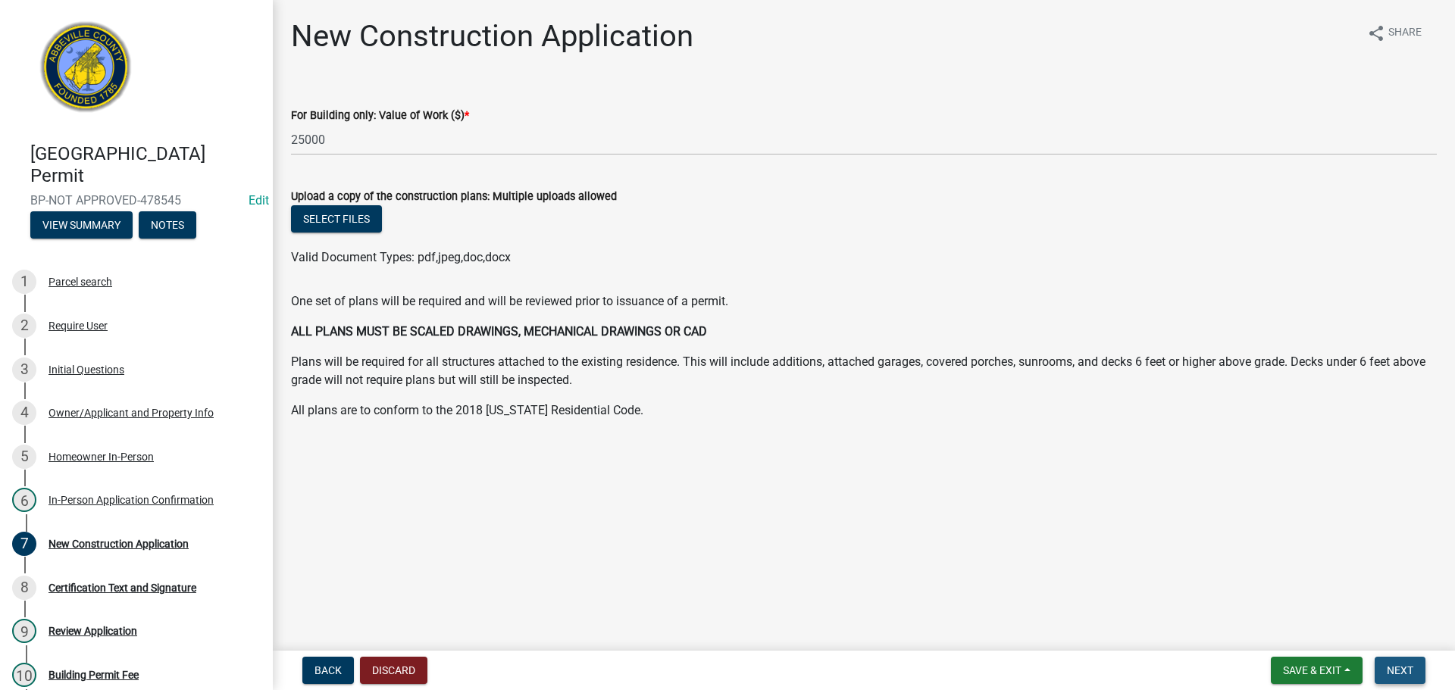
click at [1394, 665] on span "Next" at bounding box center [1400, 671] width 27 height 12
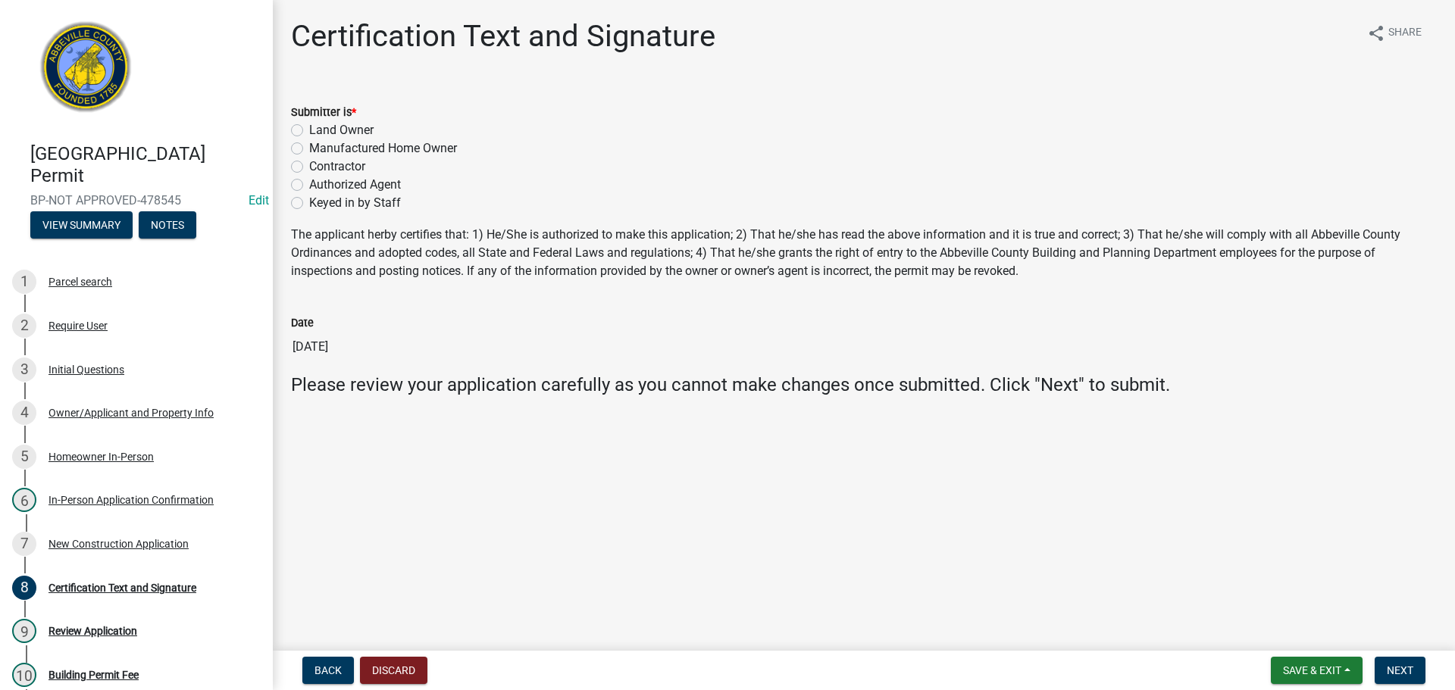
click at [309, 132] on label "Land Owner" at bounding box center [341, 130] width 64 height 18
click at [309, 131] on input "Land Owner" at bounding box center [314, 126] width 10 height 10
radio input "true"
click at [1391, 668] on span "Next" at bounding box center [1400, 671] width 27 height 12
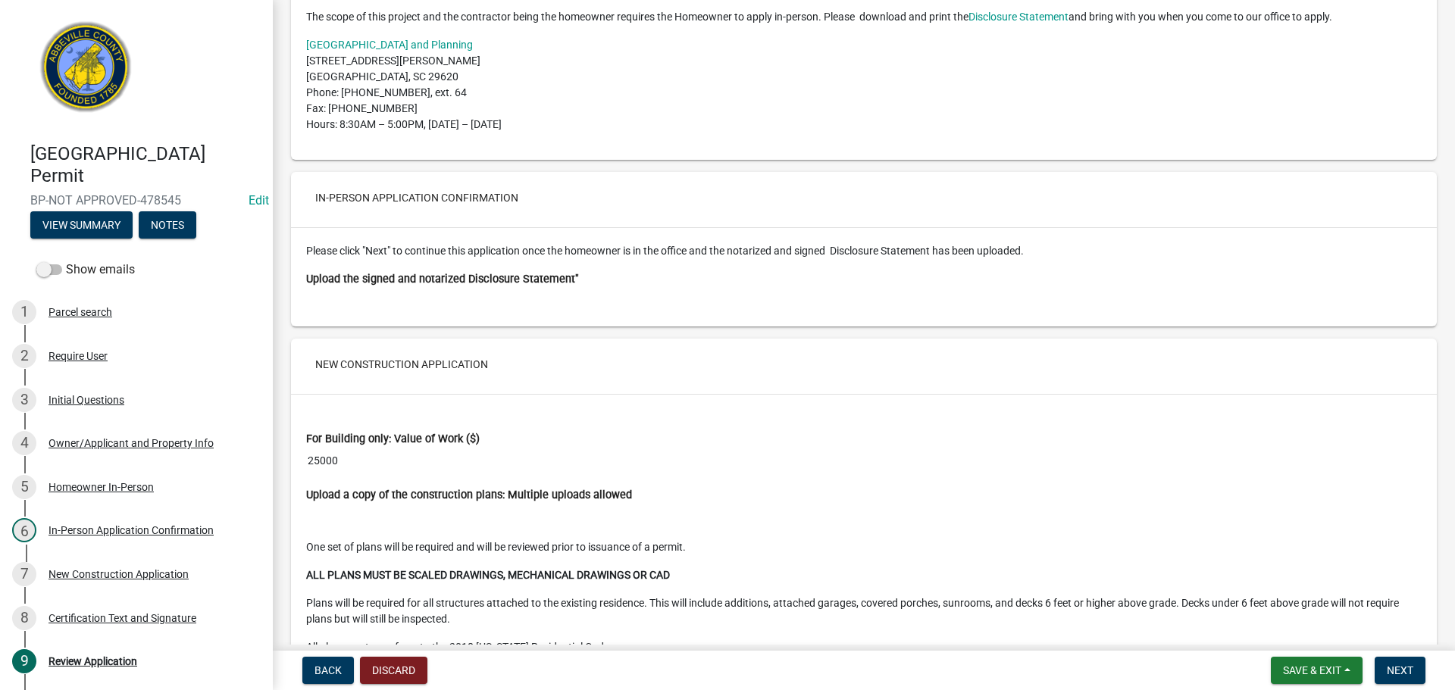
scroll to position [2804, 0]
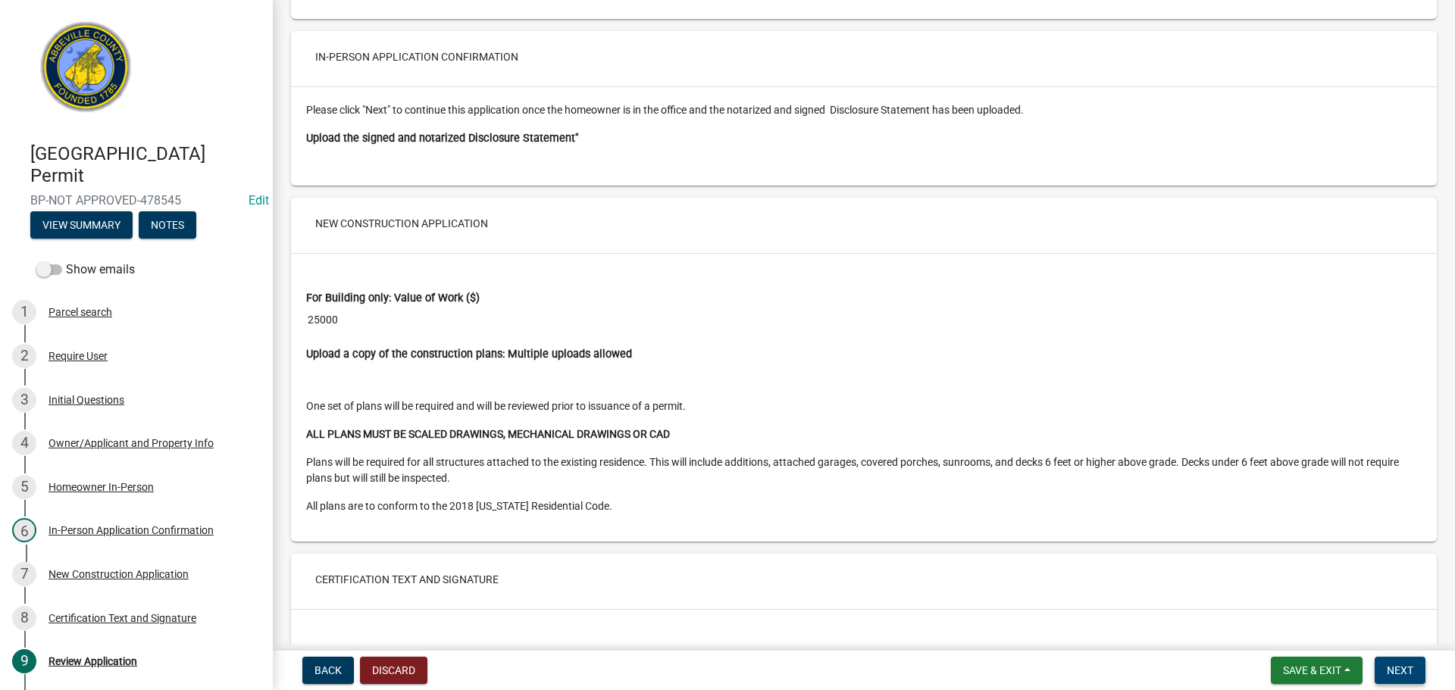
click at [1399, 665] on span "Next" at bounding box center [1400, 671] width 27 height 12
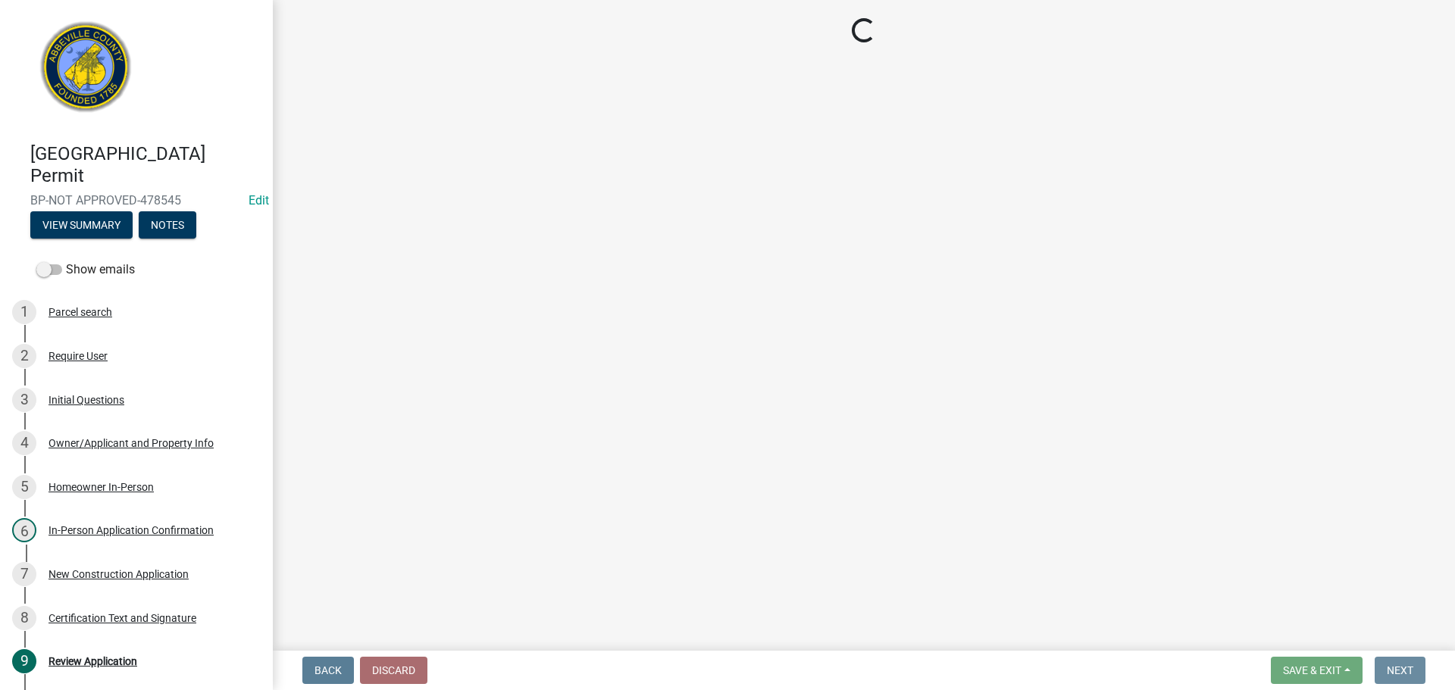
scroll to position [0, 0]
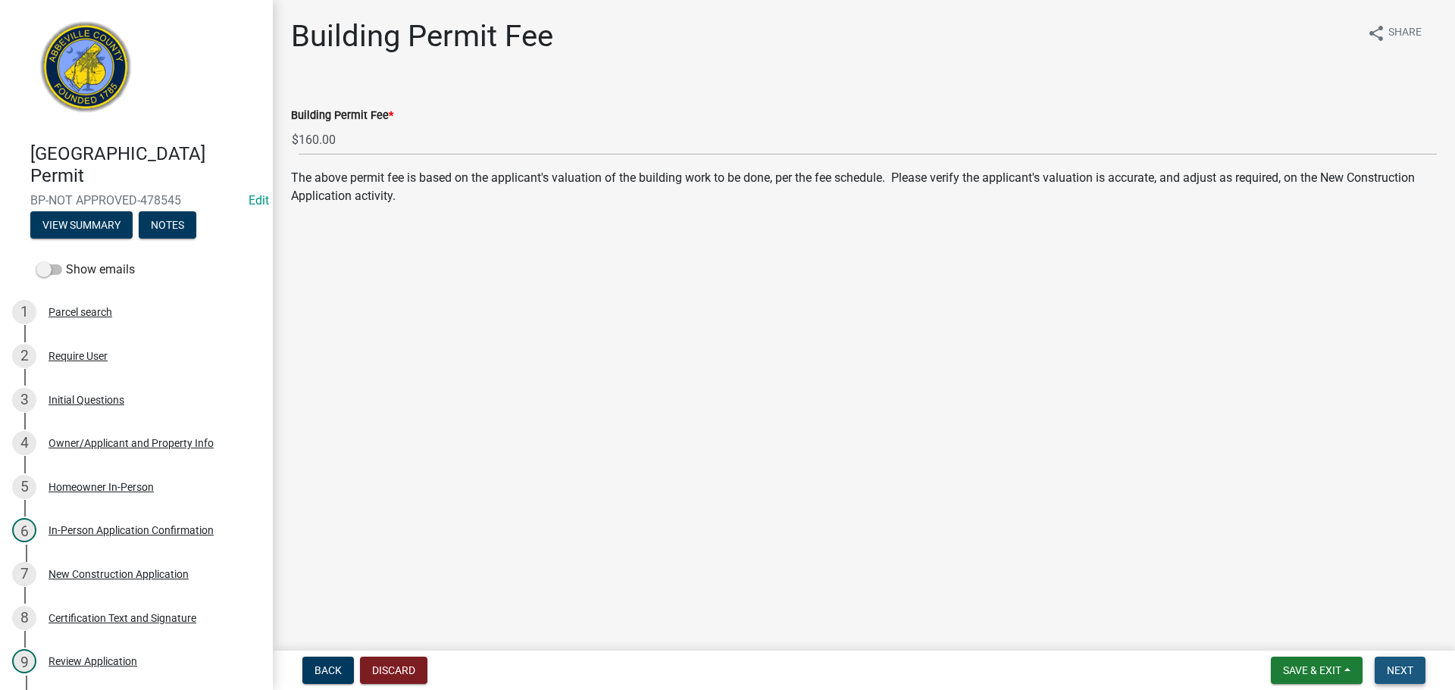
click at [1403, 668] on span "Next" at bounding box center [1400, 671] width 27 height 12
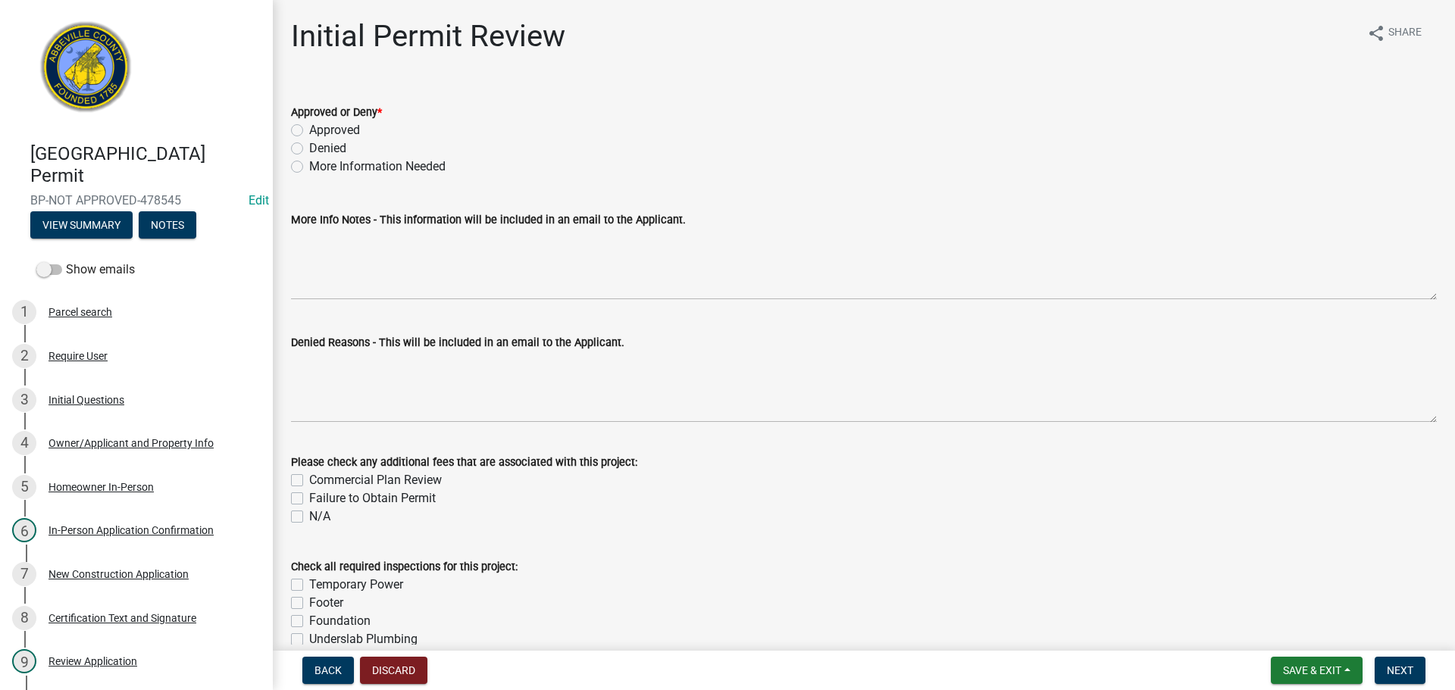
click at [289, 125] on div "Approved or Deny * Approved Denied More Information Needed" at bounding box center [864, 130] width 1168 height 91
click at [309, 131] on label "Approved" at bounding box center [334, 130] width 51 height 18
click at [309, 131] on input "Approved" at bounding box center [314, 126] width 10 height 10
radio input "true"
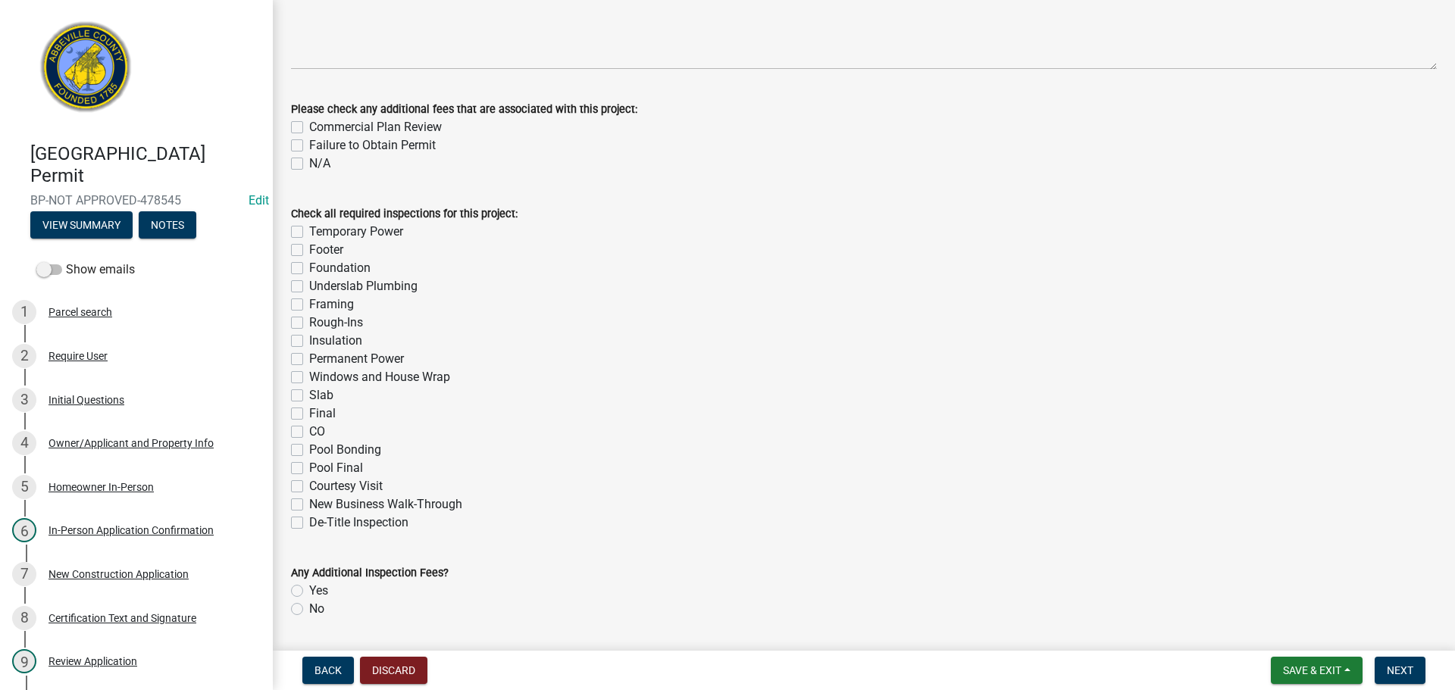
scroll to position [399, 0]
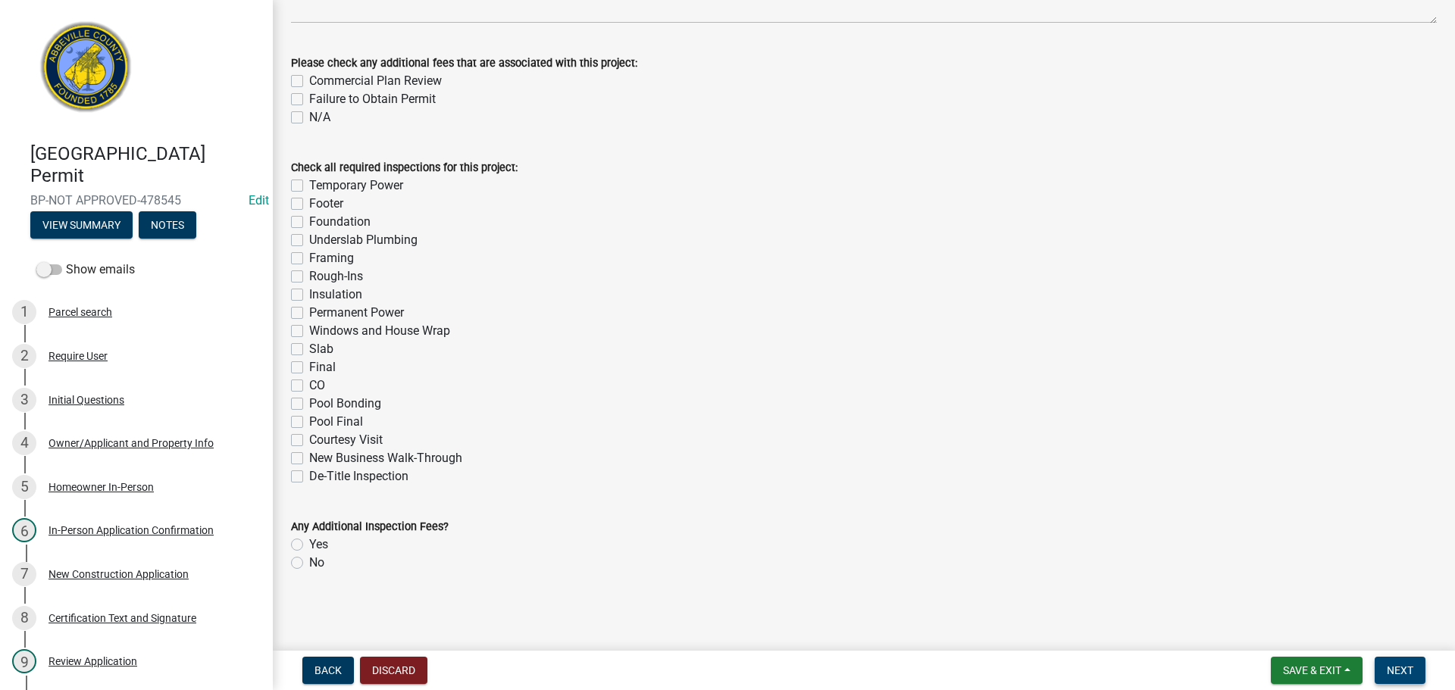
click at [1414, 666] on button "Next" at bounding box center [1400, 670] width 51 height 27
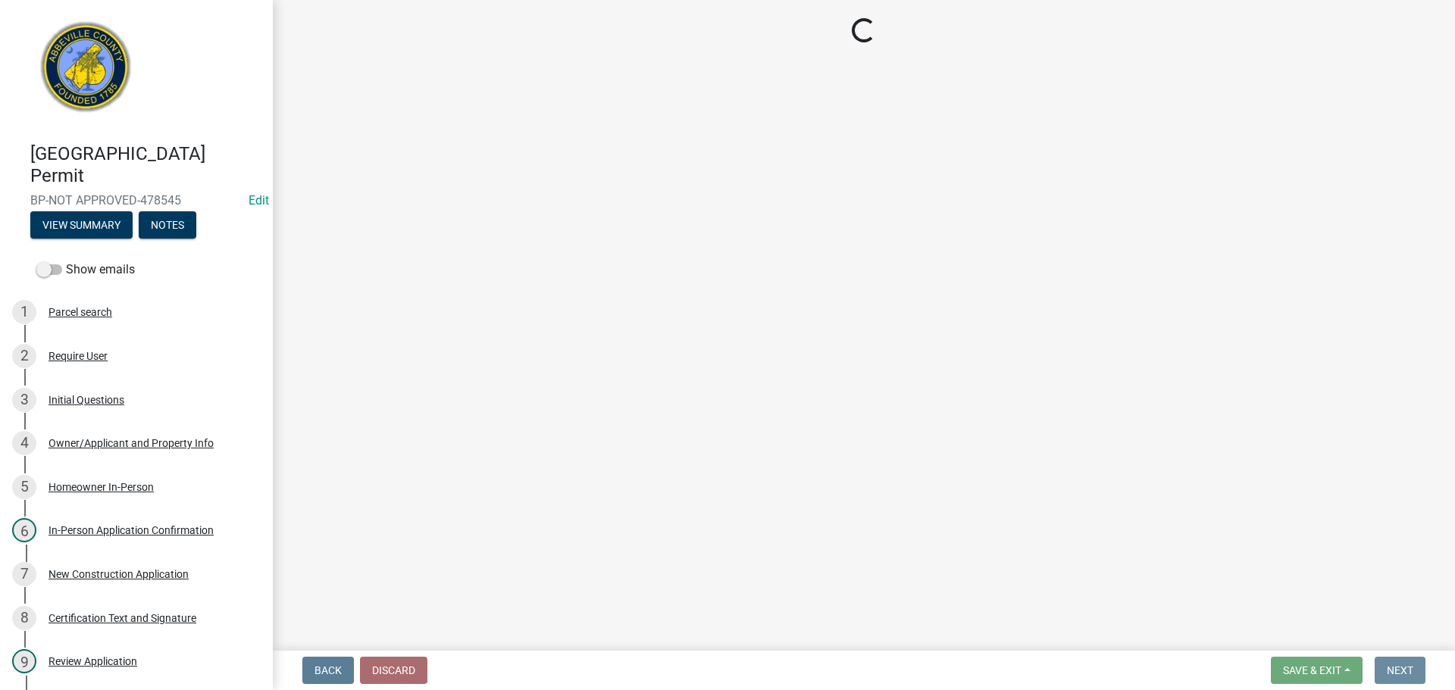
scroll to position [0, 0]
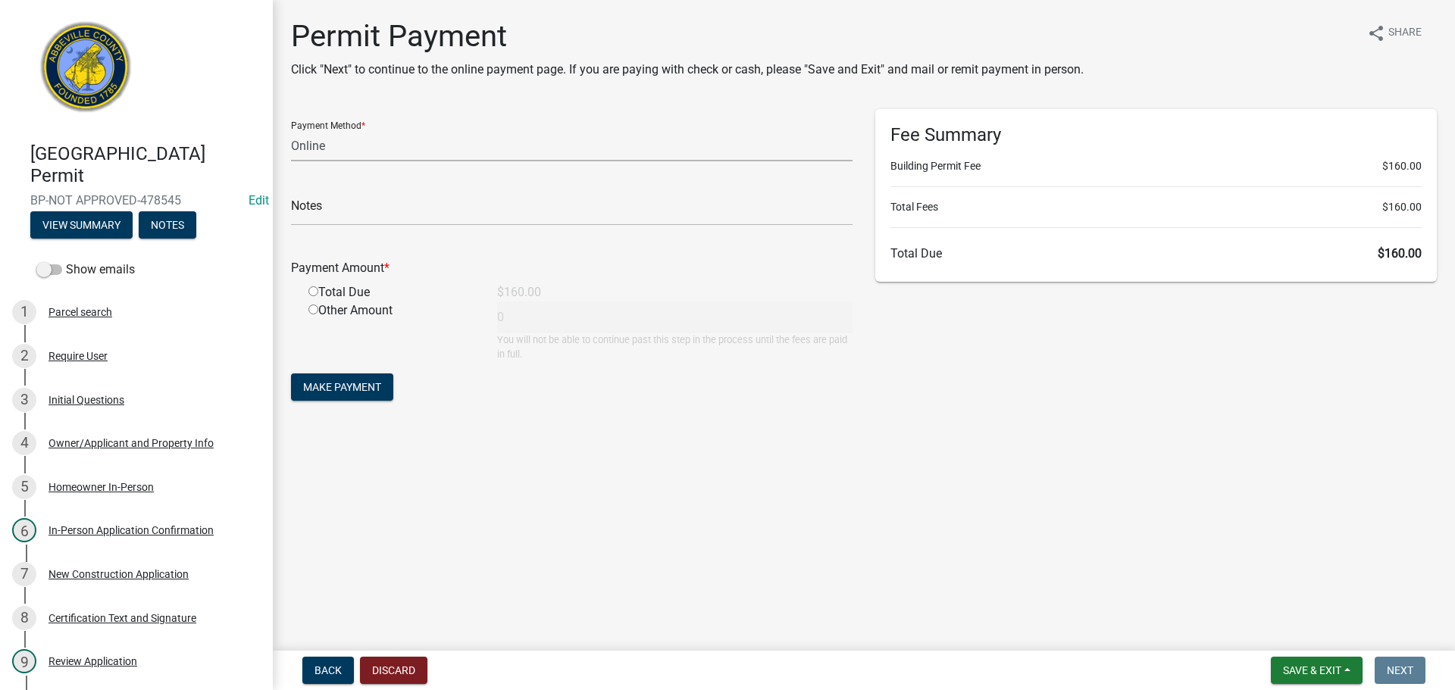
click at [367, 153] on select "Credit Card POS Check Cash Online" at bounding box center [572, 145] width 562 height 31
select select "0: 2"
click at [291, 130] on select "Credit Card POS Check Cash Online" at bounding box center [572, 145] width 562 height 31
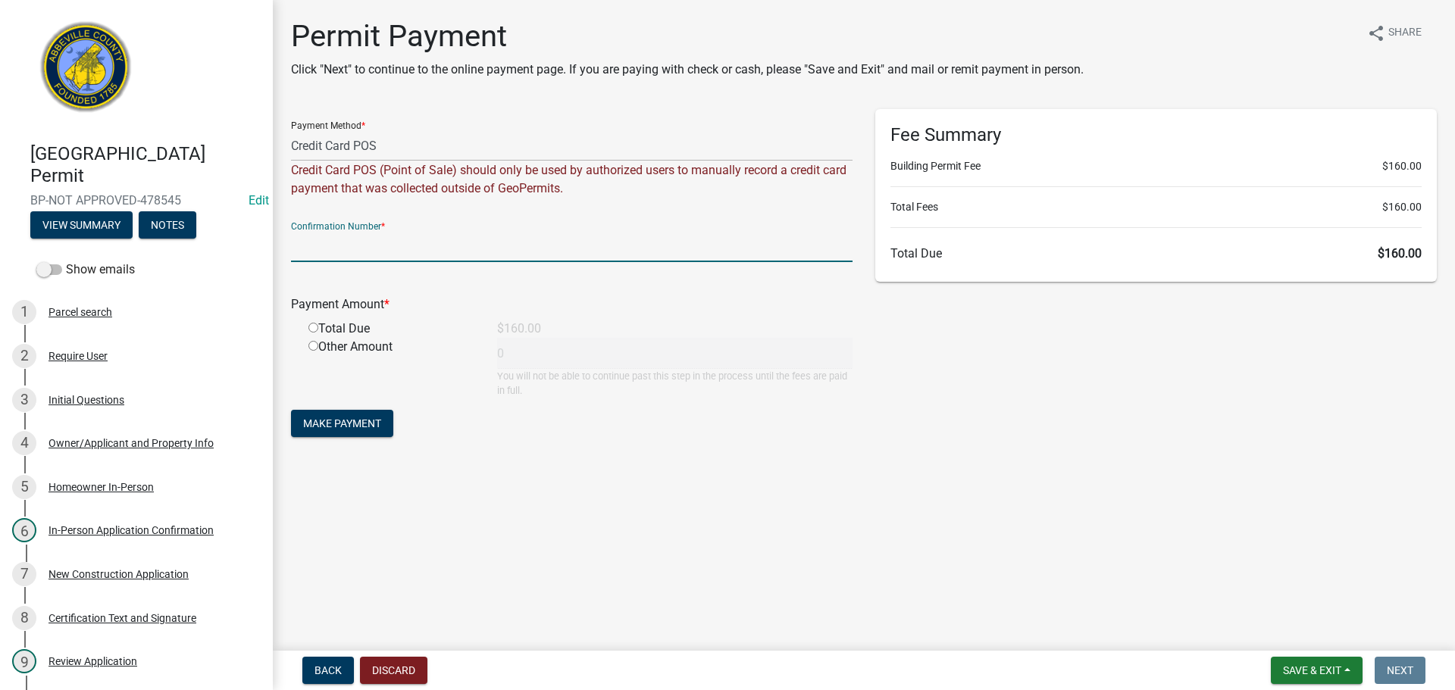
click at [338, 239] on input "text" at bounding box center [572, 246] width 562 height 31
type input "square"
click at [317, 327] on input "radio" at bounding box center [313, 328] width 10 height 10
radio input "true"
type input "160"
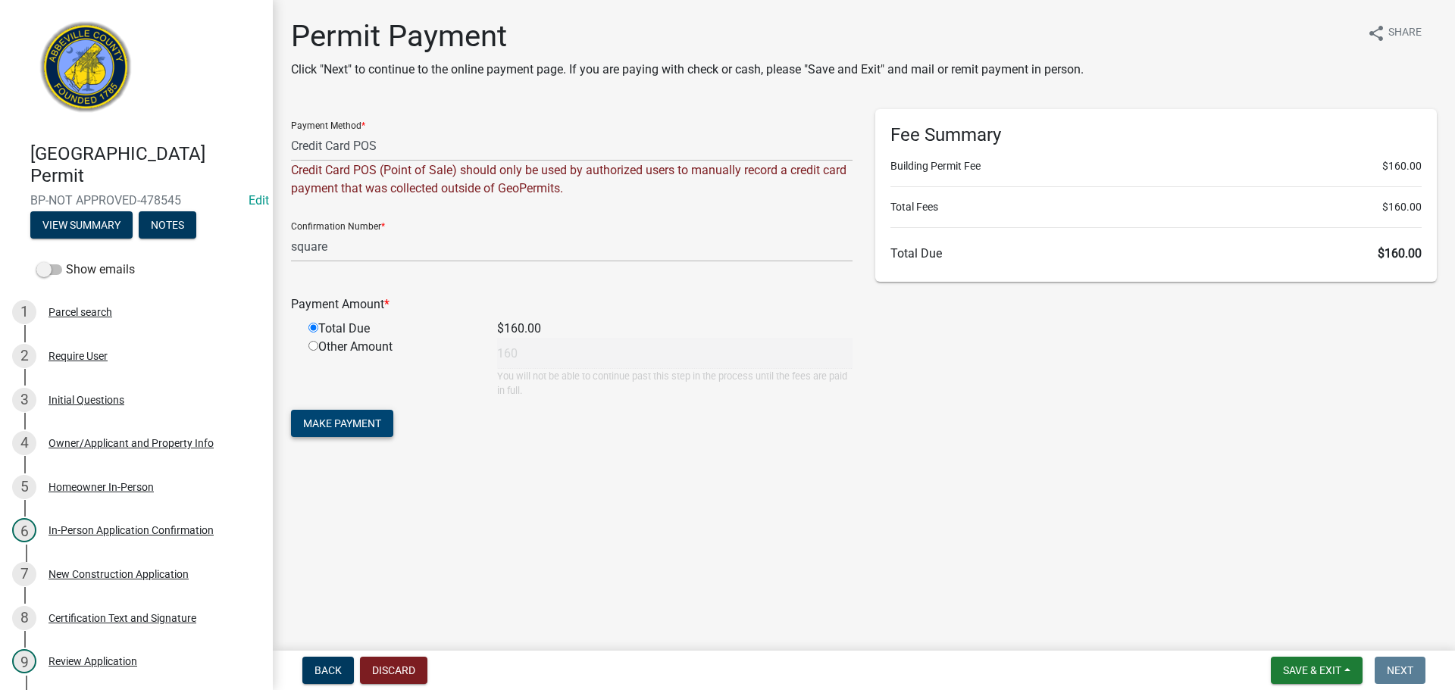
click at [352, 422] on span "Make Payment" at bounding box center [342, 424] width 78 height 12
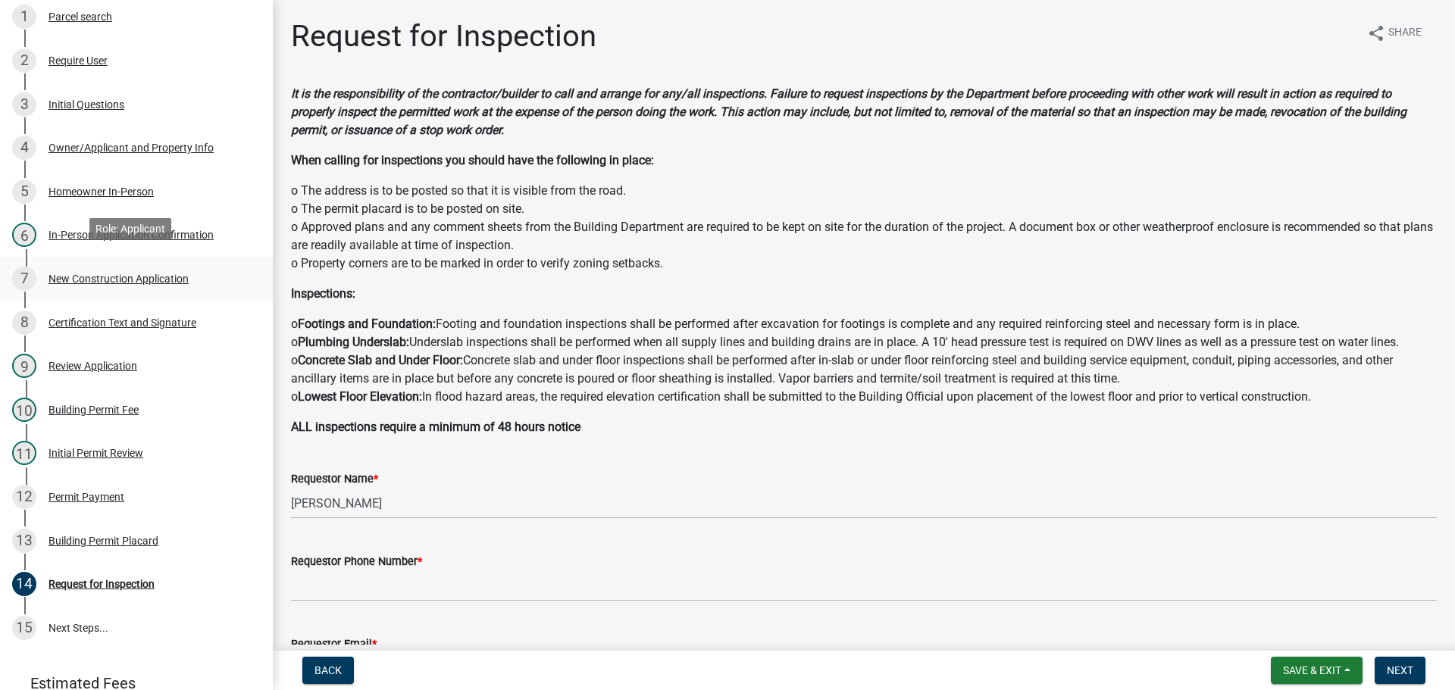
scroll to position [303, 0]
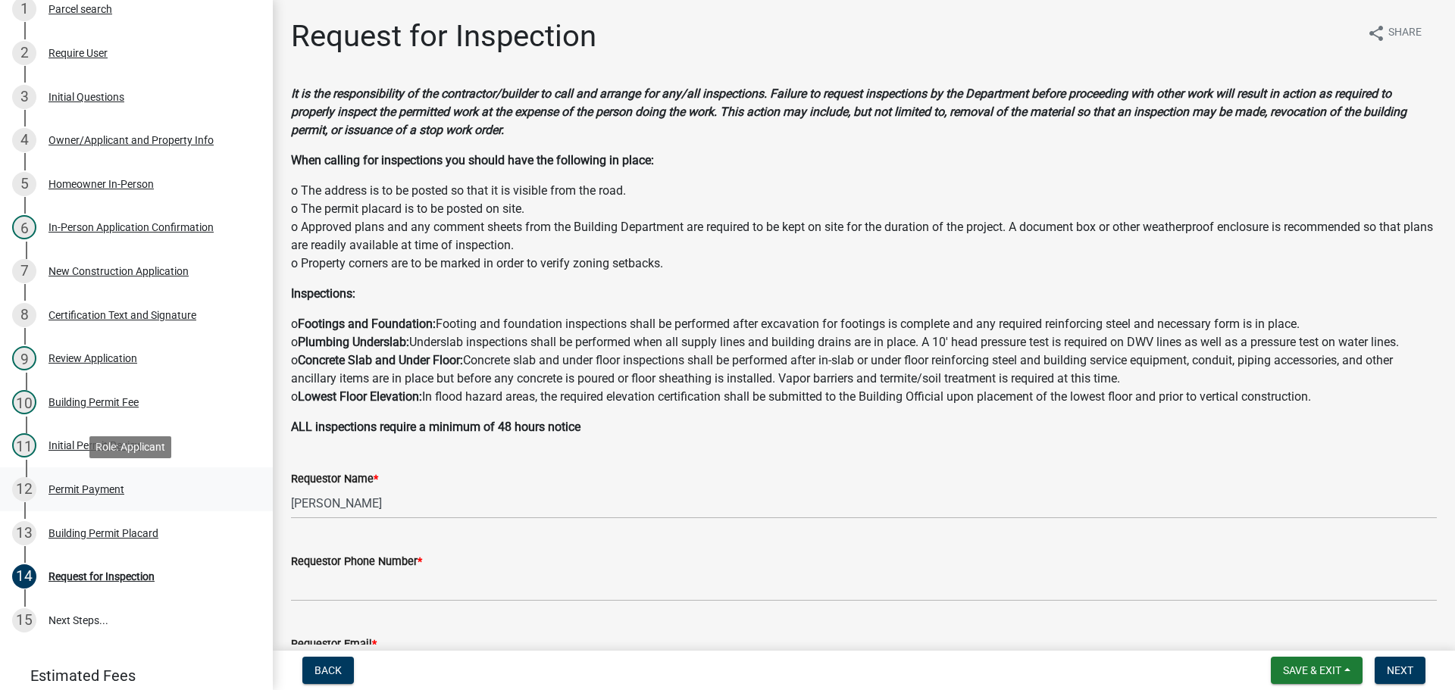
click at [113, 485] on div "Permit Payment" at bounding box center [86, 489] width 76 height 11
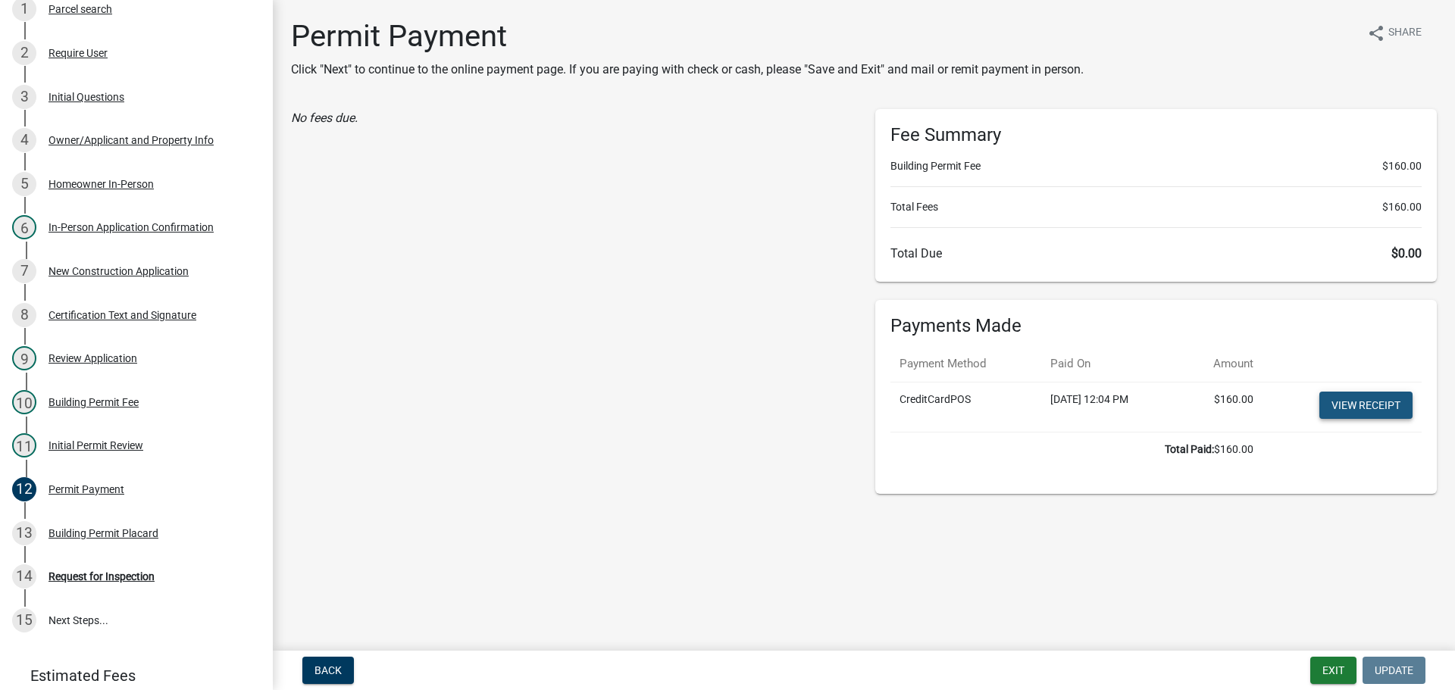
click at [1353, 401] on link "View receipt" at bounding box center [1365, 405] width 93 height 27
click at [155, 530] on div "Building Permit Placard" at bounding box center [103, 533] width 110 height 11
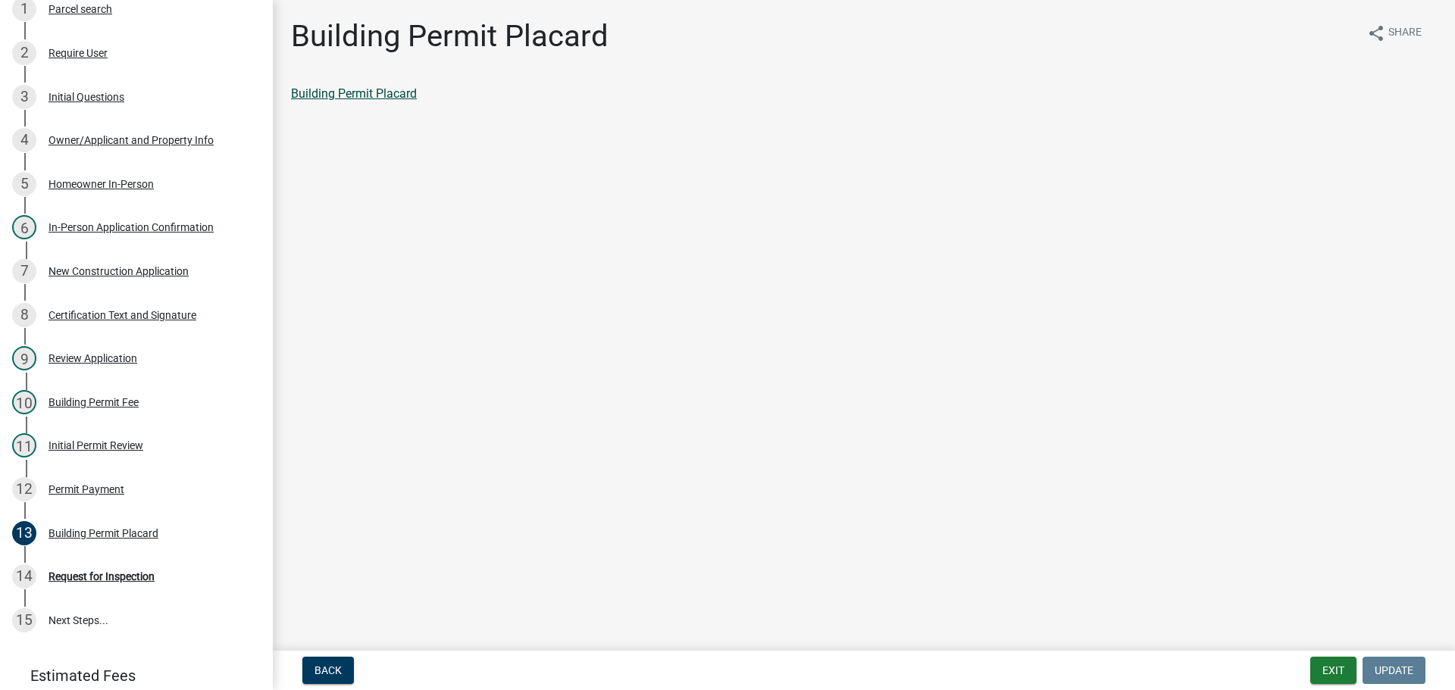
click at [405, 94] on link "Building Permit Placard" at bounding box center [354, 93] width 126 height 14
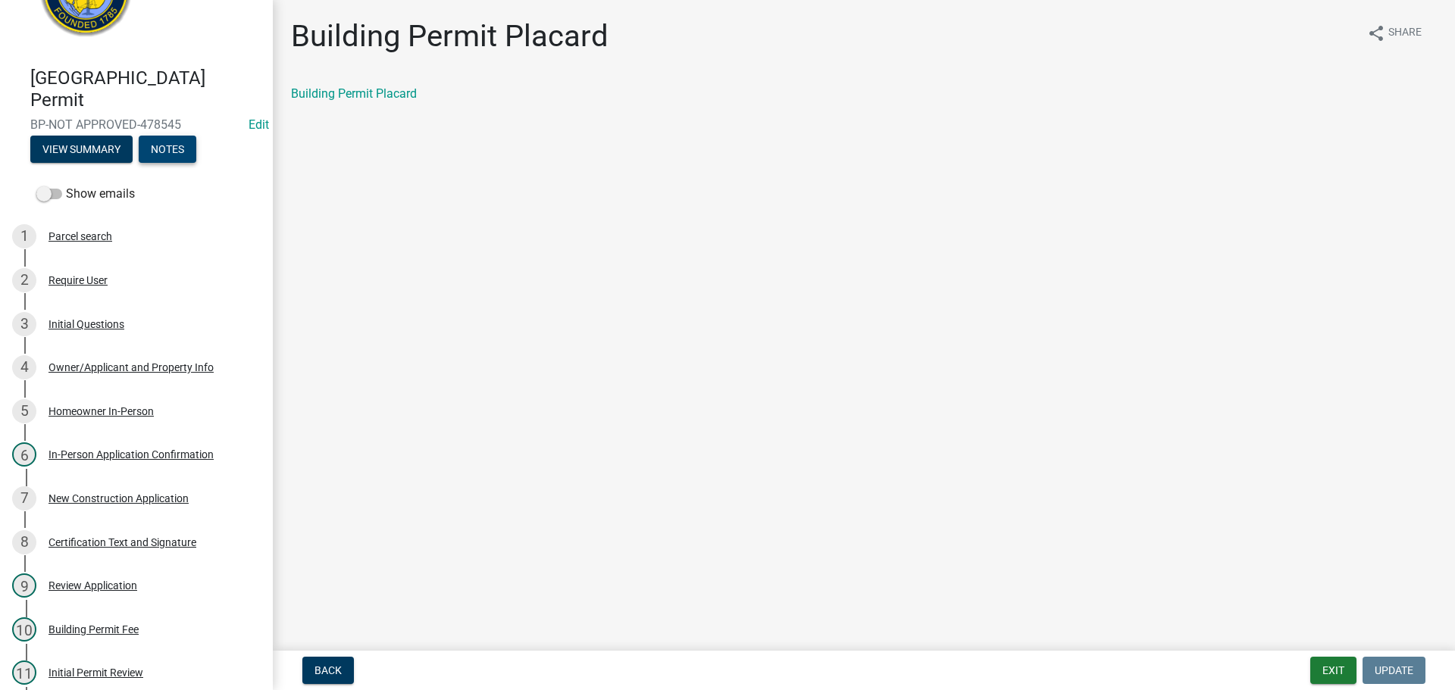
click at [168, 145] on button "Notes" at bounding box center [168, 149] width 58 height 27
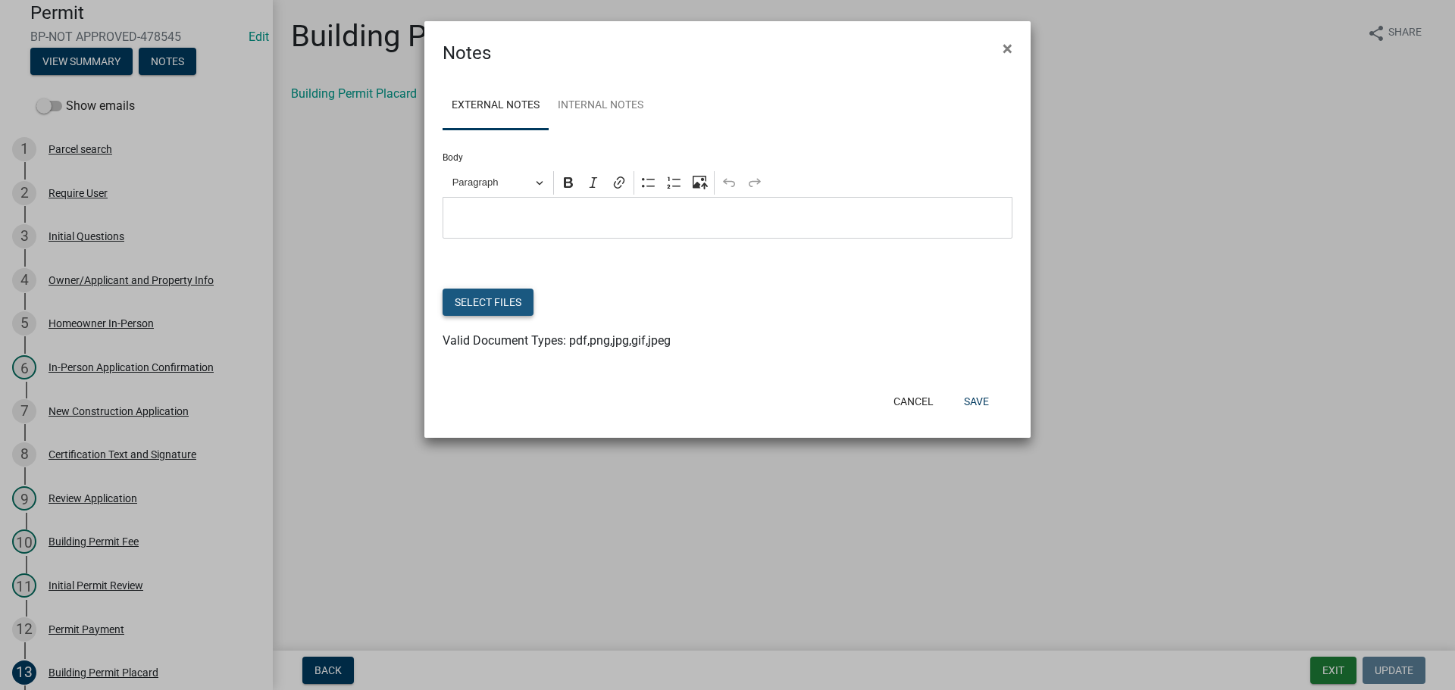
click at [464, 301] on button "Select files" at bounding box center [488, 302] width 91 height 27
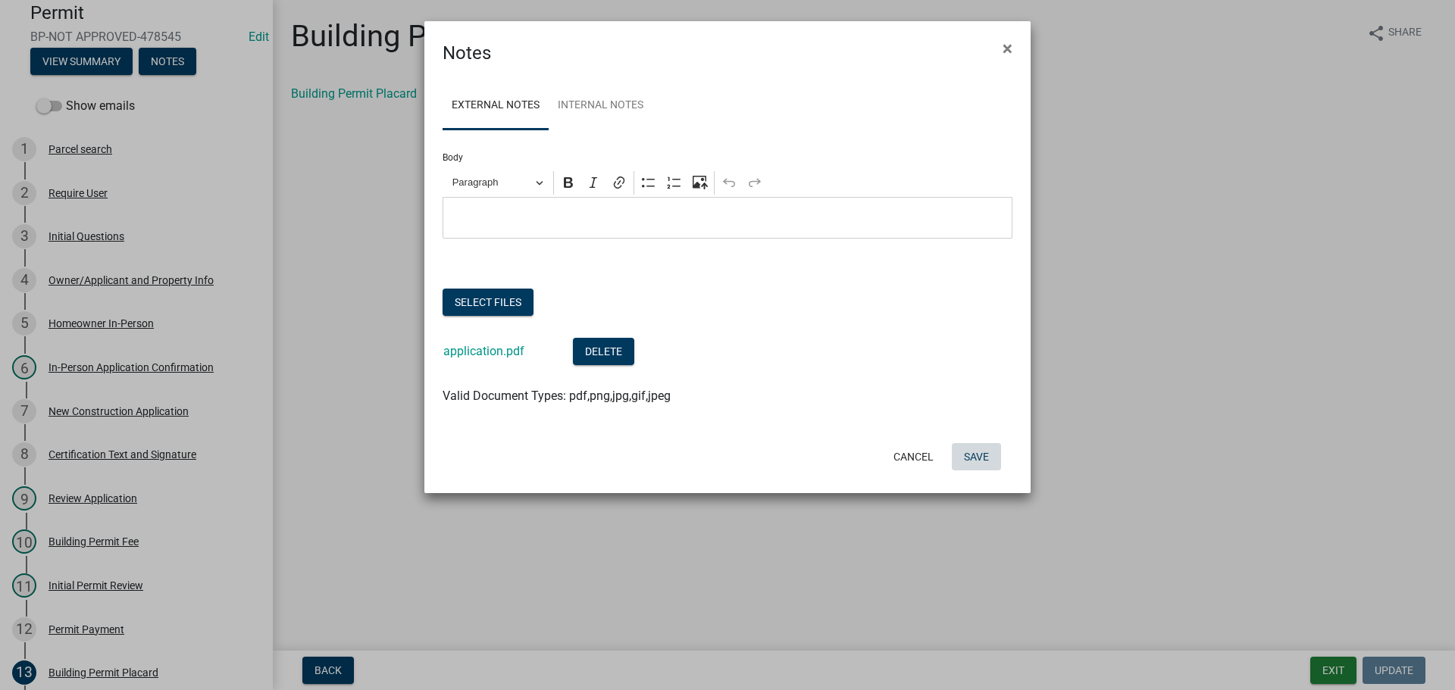
click at [976, 461] on button "Save" at bounding box center [976, 456] width 49 height 27
